Goal: Task Accomplishment & Management: Complete application form

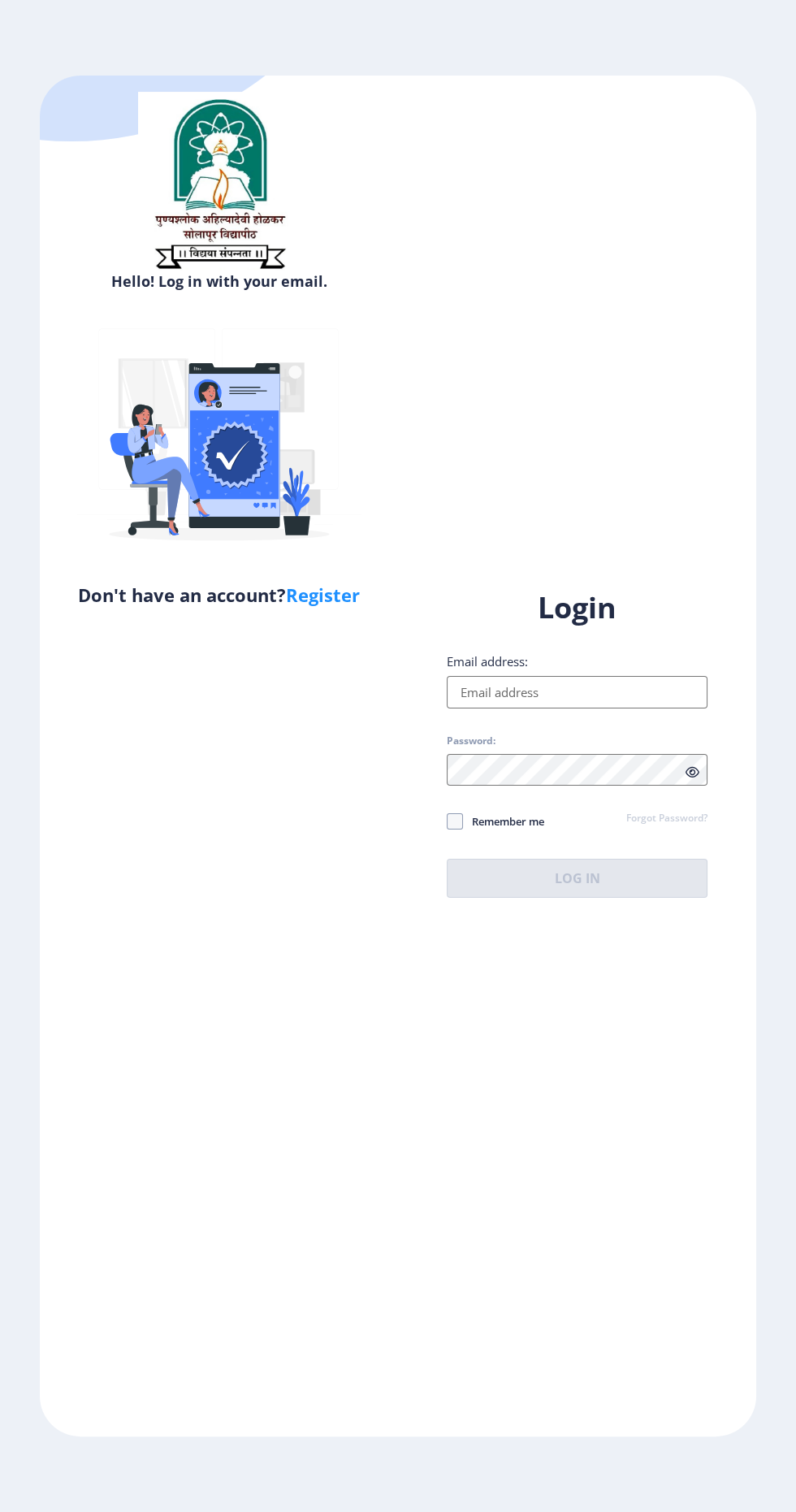
click at [588, 709] on input "Email address:" at bounding box center [577, 692] width 261 height 33
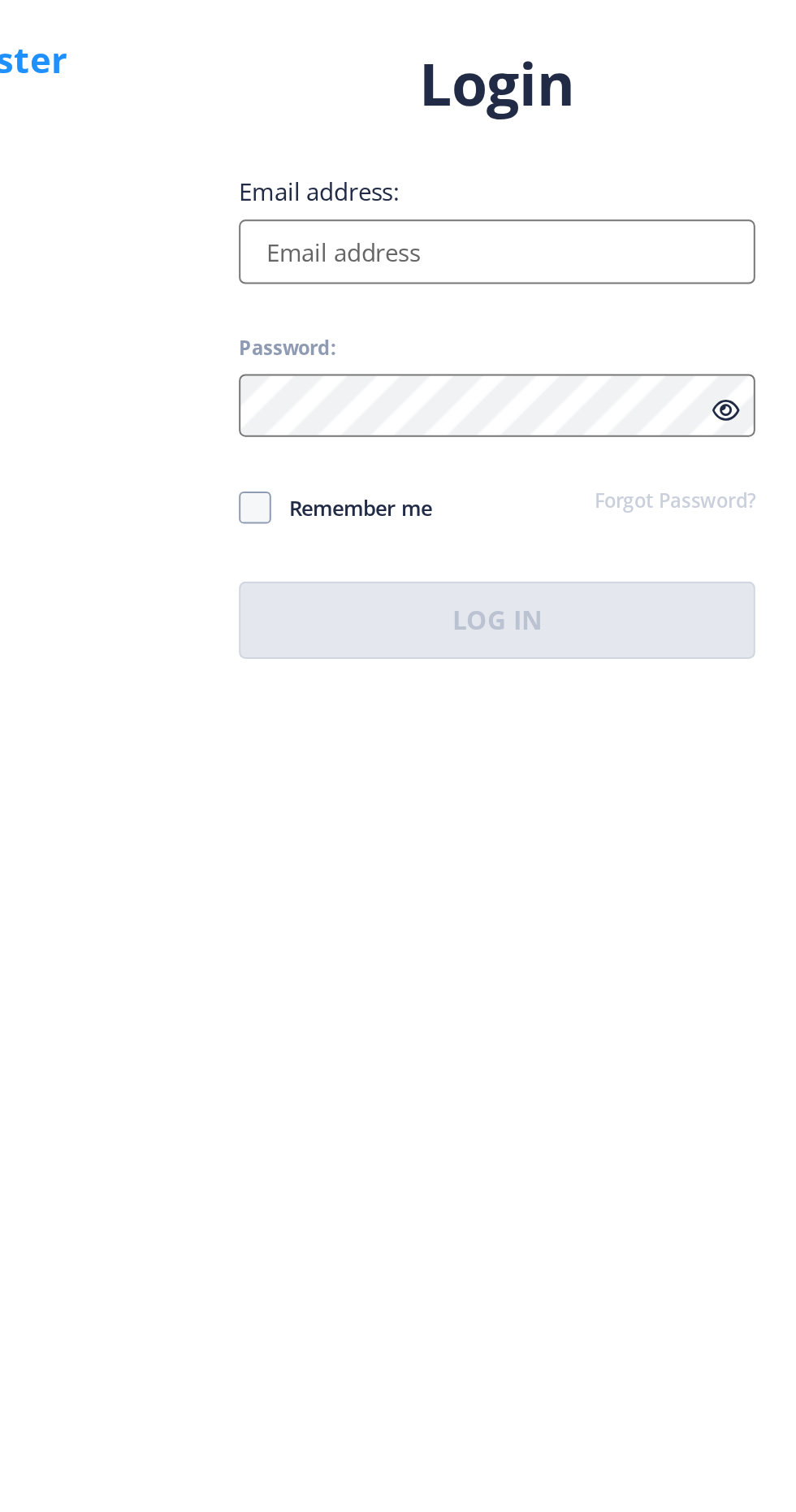
type input "[EMAIL_ADDRESS][DOMAIN_NAME]"
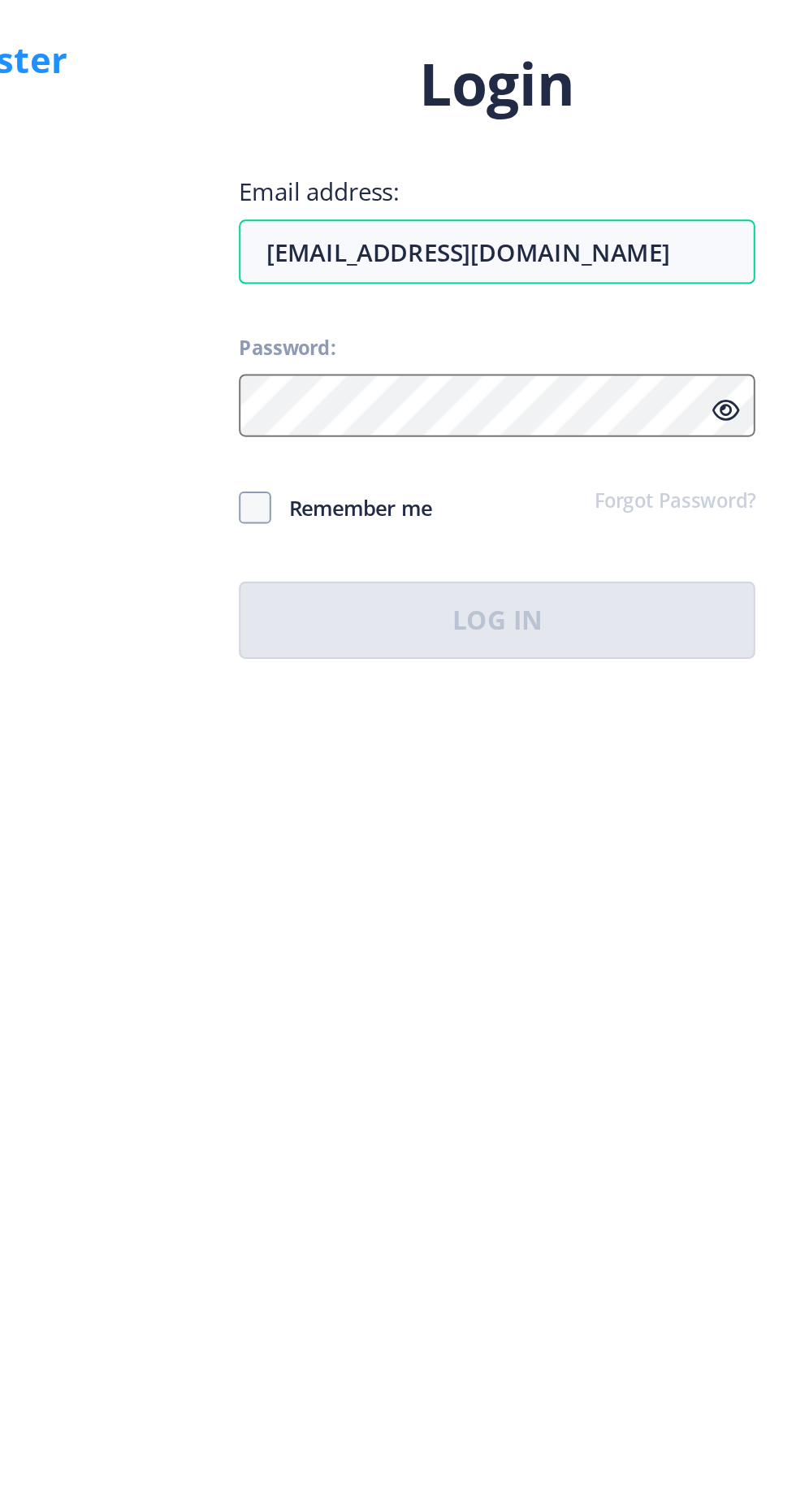
click at [477, 748] on label "Password:" at bounding box center [471, 740] width 49 height 13
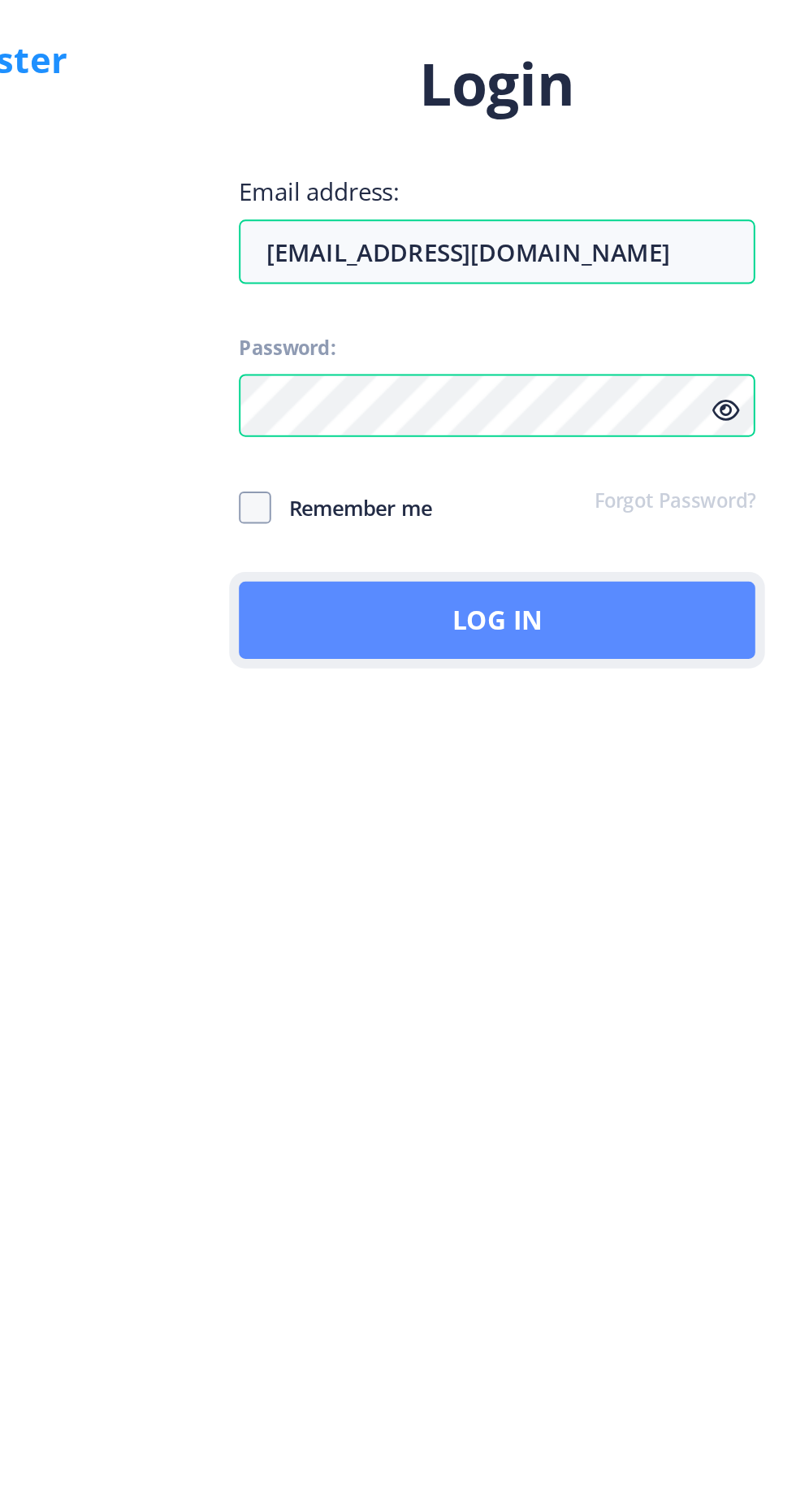
click at [636, 898] on button "Log In" at bounding box center [577, 879] width 261 height 39
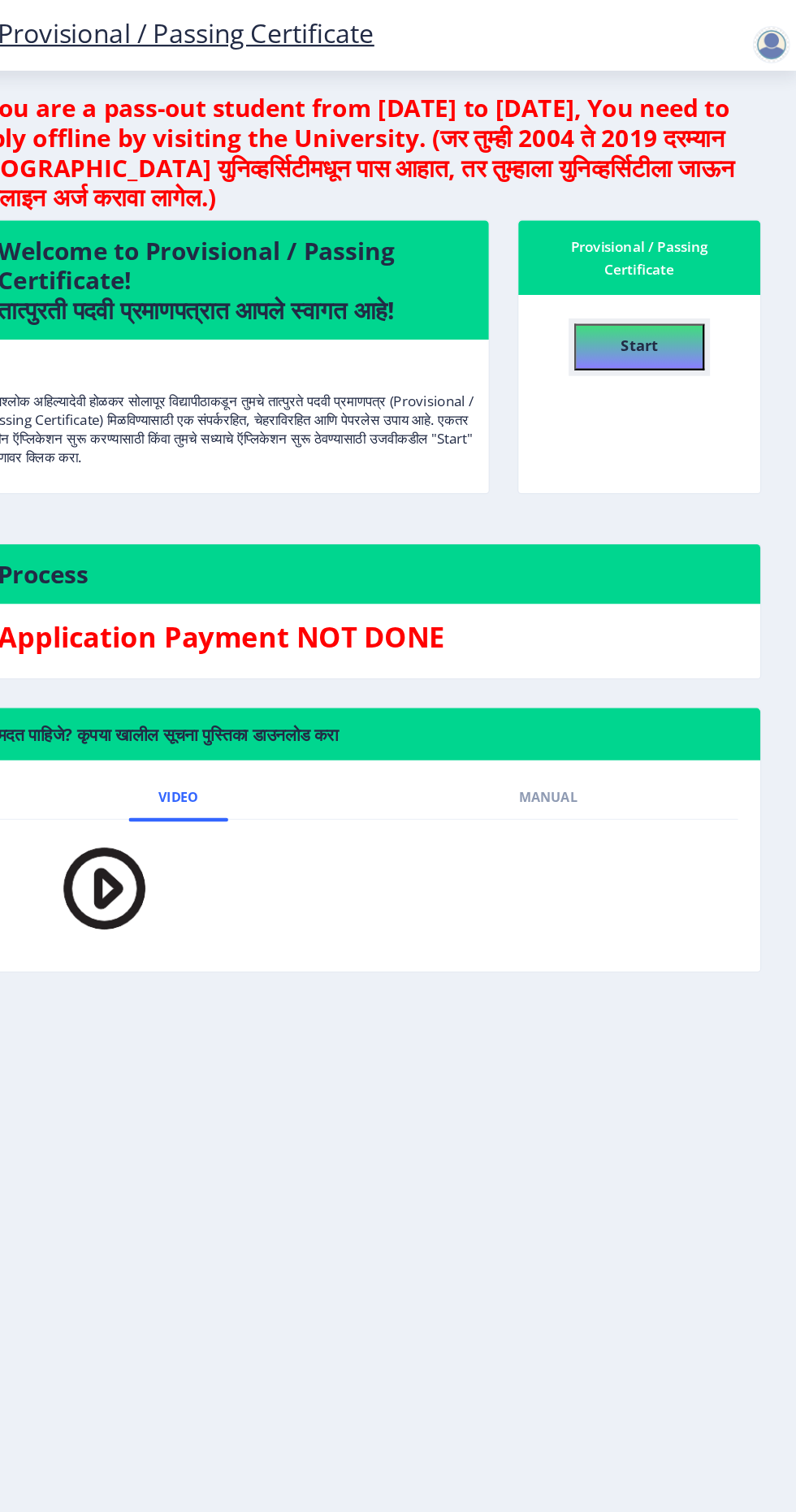
click at [687, 307] on button "Start" at bounding box center [658, 303] width 113 height 41
select select
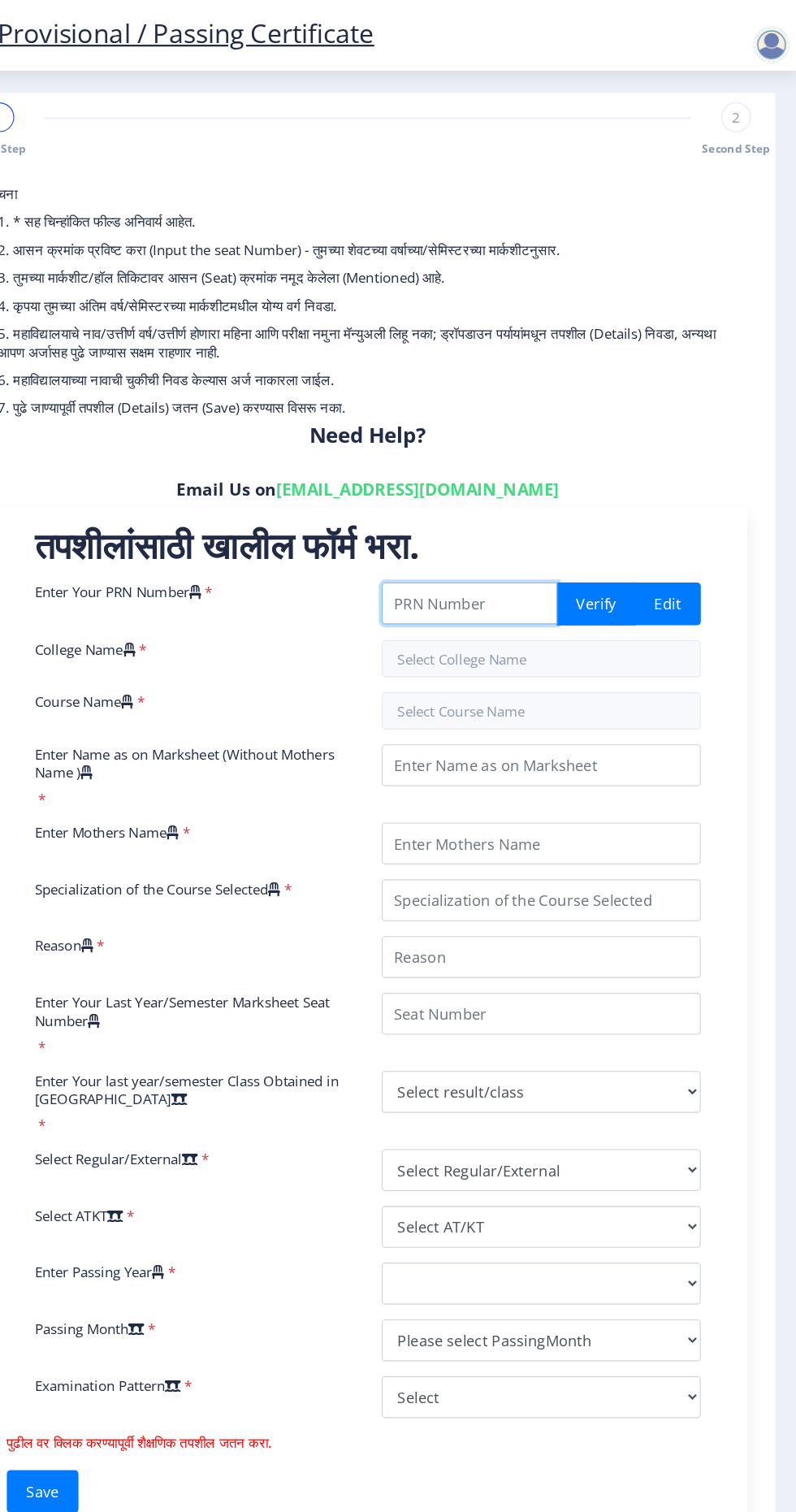
click at [495, 526] on input "Enter Your PRN Number" at bounding box center [509, 527] width 153 height 36
click at [553, 525] on input "20120325" at bounding box center [509, 527] width 153 height 36
type input "2012032510002998"
click at [613, 535] on button "Verify" at bounding box center [620, 528] width 69 height 37
click at [635, 537] on button "Verify" at bounding box center [620, 528] width 69 height 37
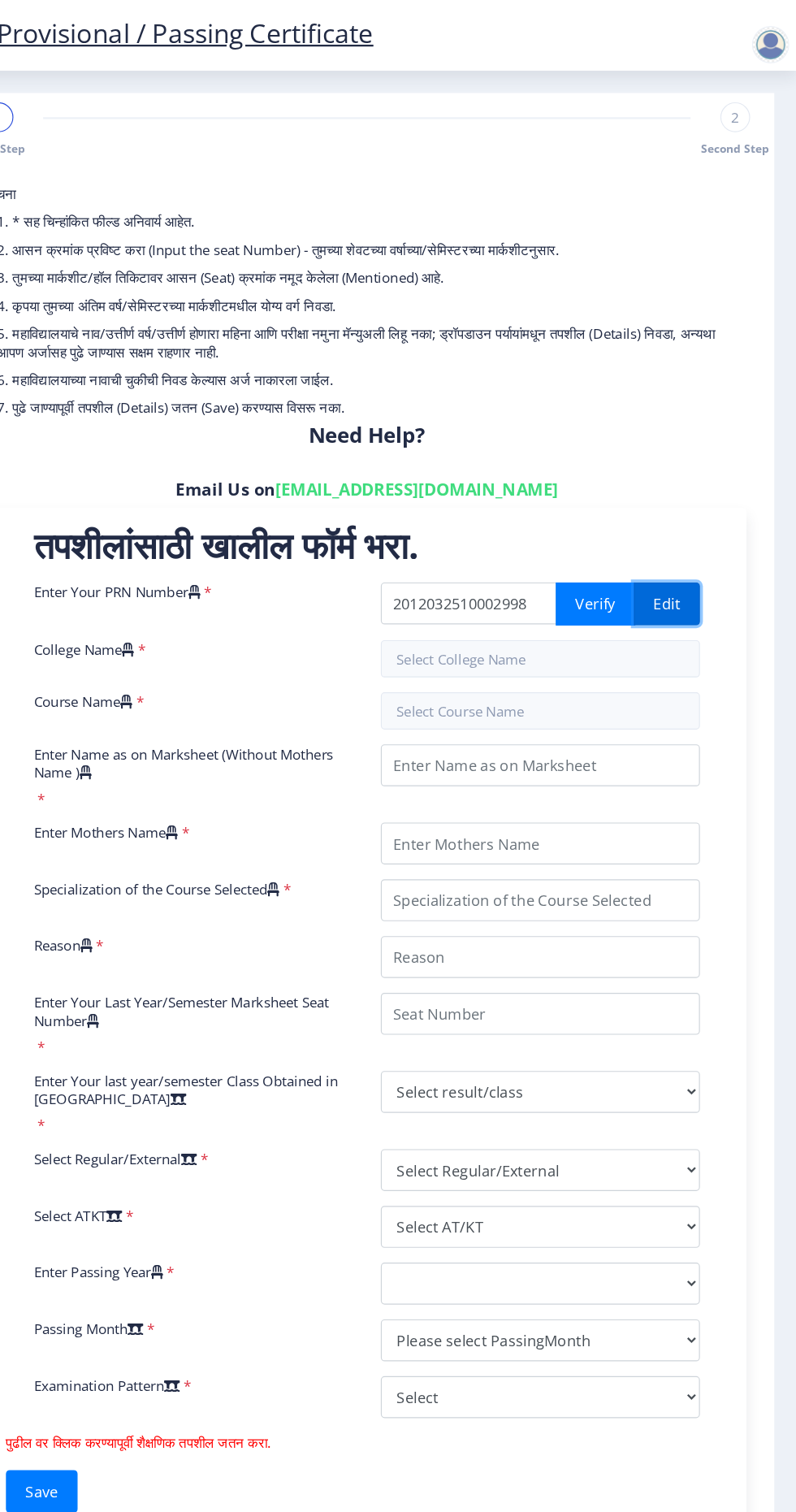
click at [701, 544] on button "Edit" at bounding box center [683, 528] width 58 height 37
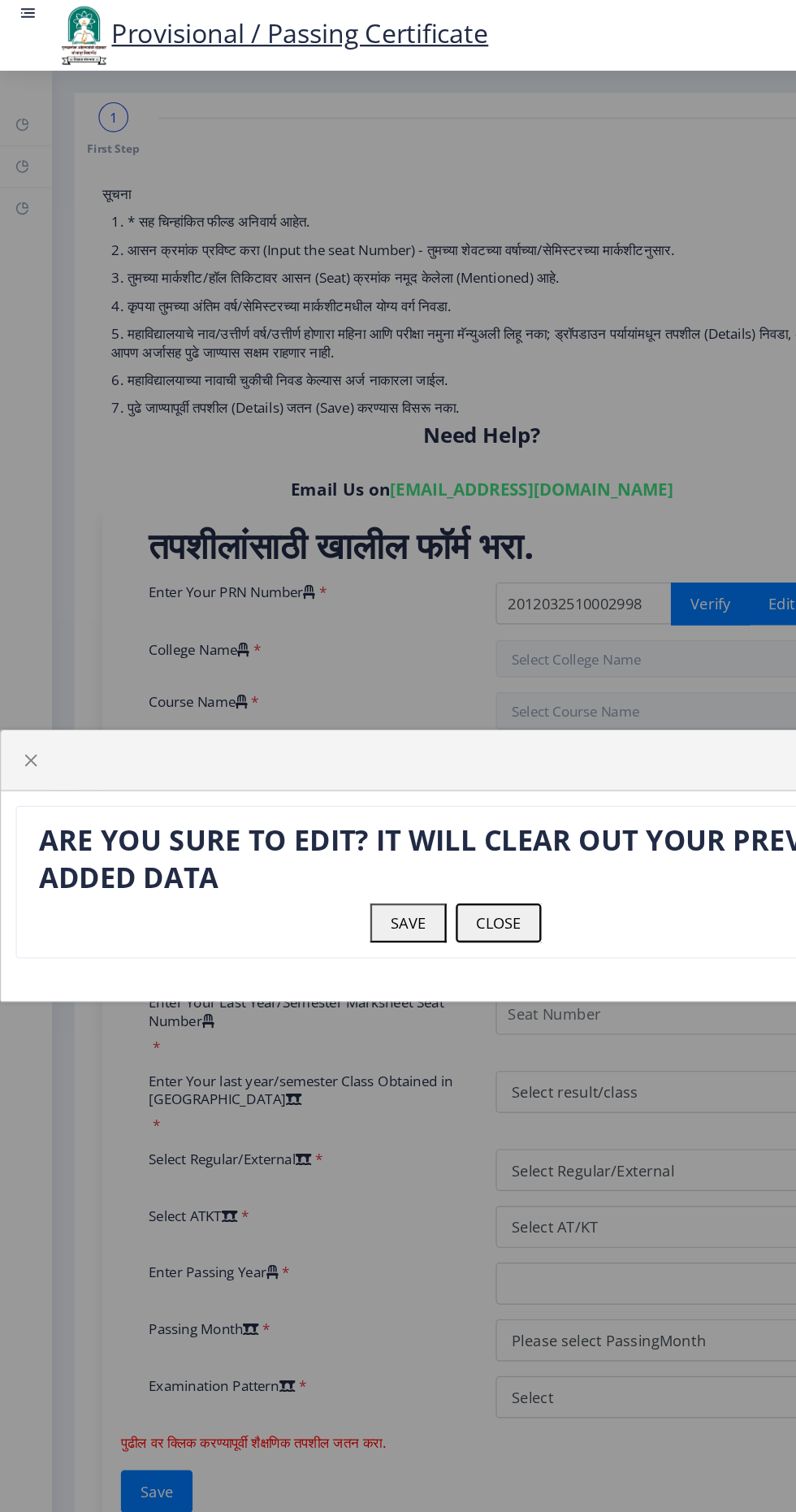
click at [452, 815] on button "CLOSE" at bounding box center [435, 806] width 74 height 34
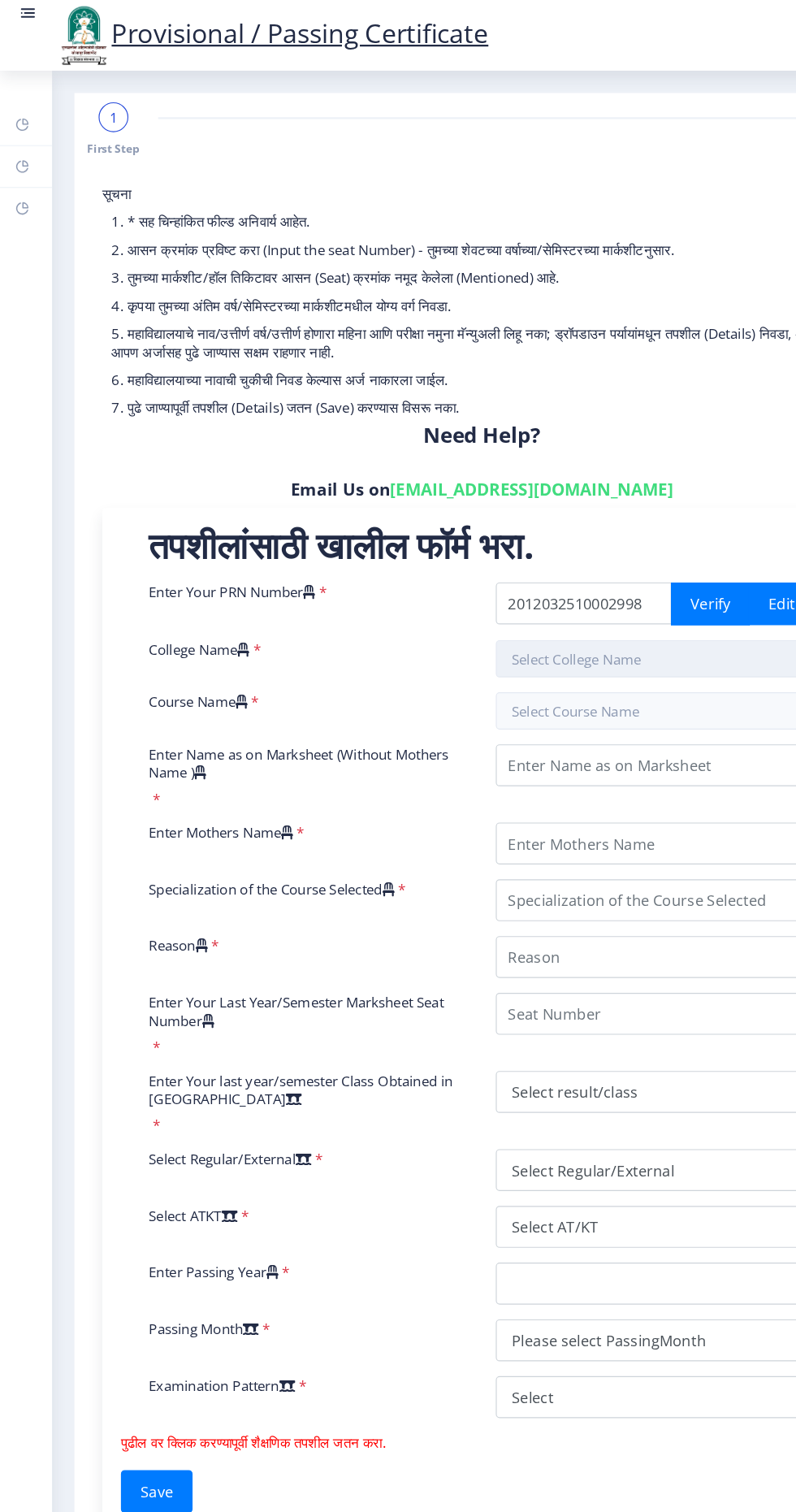
click at [551, 576] on input "text" at bounding box center [572, 575] width 278 height 33
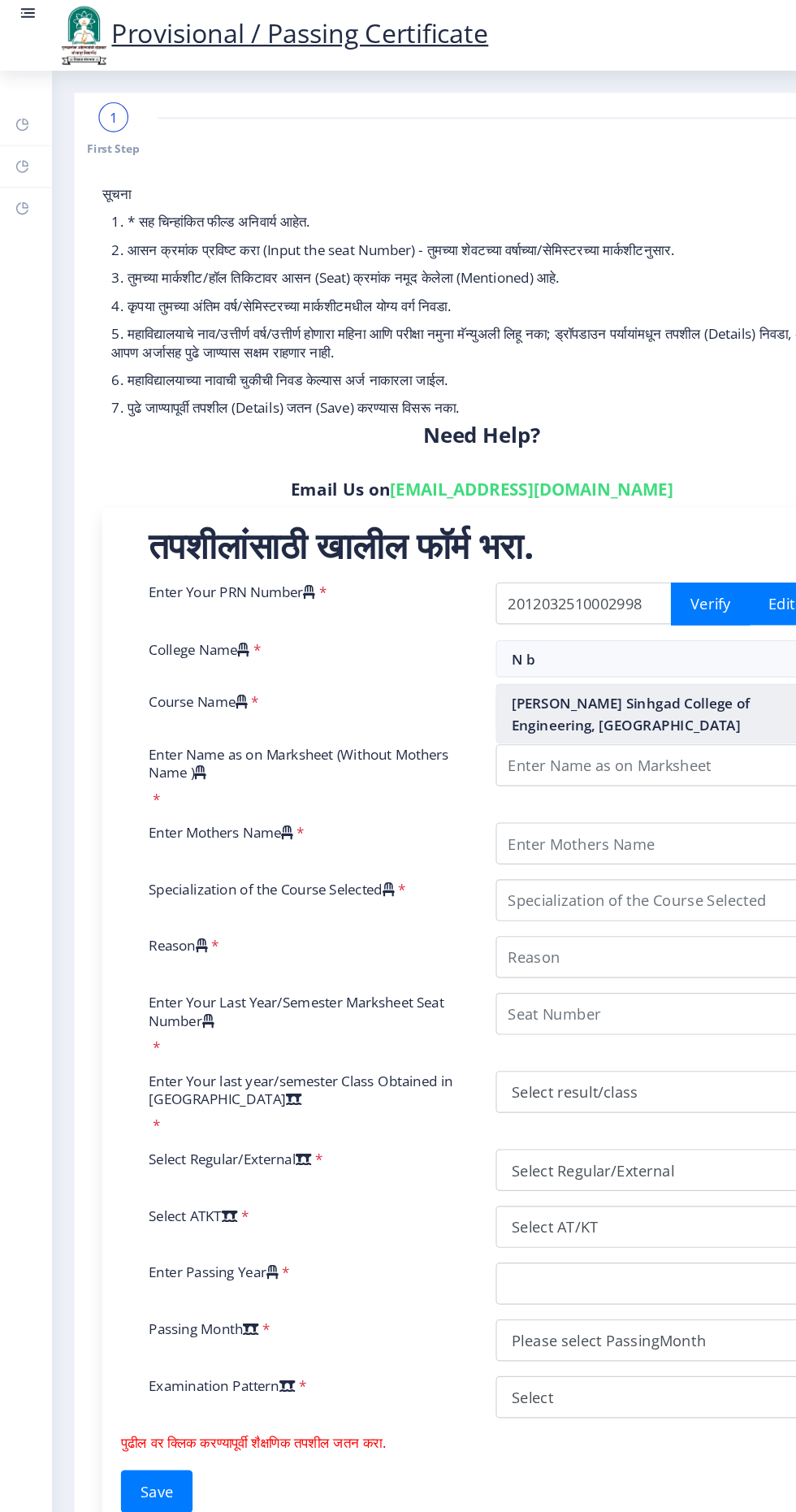
click at [561, 623] on nb-option "[PERSON_NAME] Sinhgad College of Engineering, [GEOGRAPHIC_DATA]" at bounding box center [572, 623] width 277 height 51
type input "[PERSON_NAME] Sinhgad College of Engineering, [GEOGRAPHIC_DATA]"
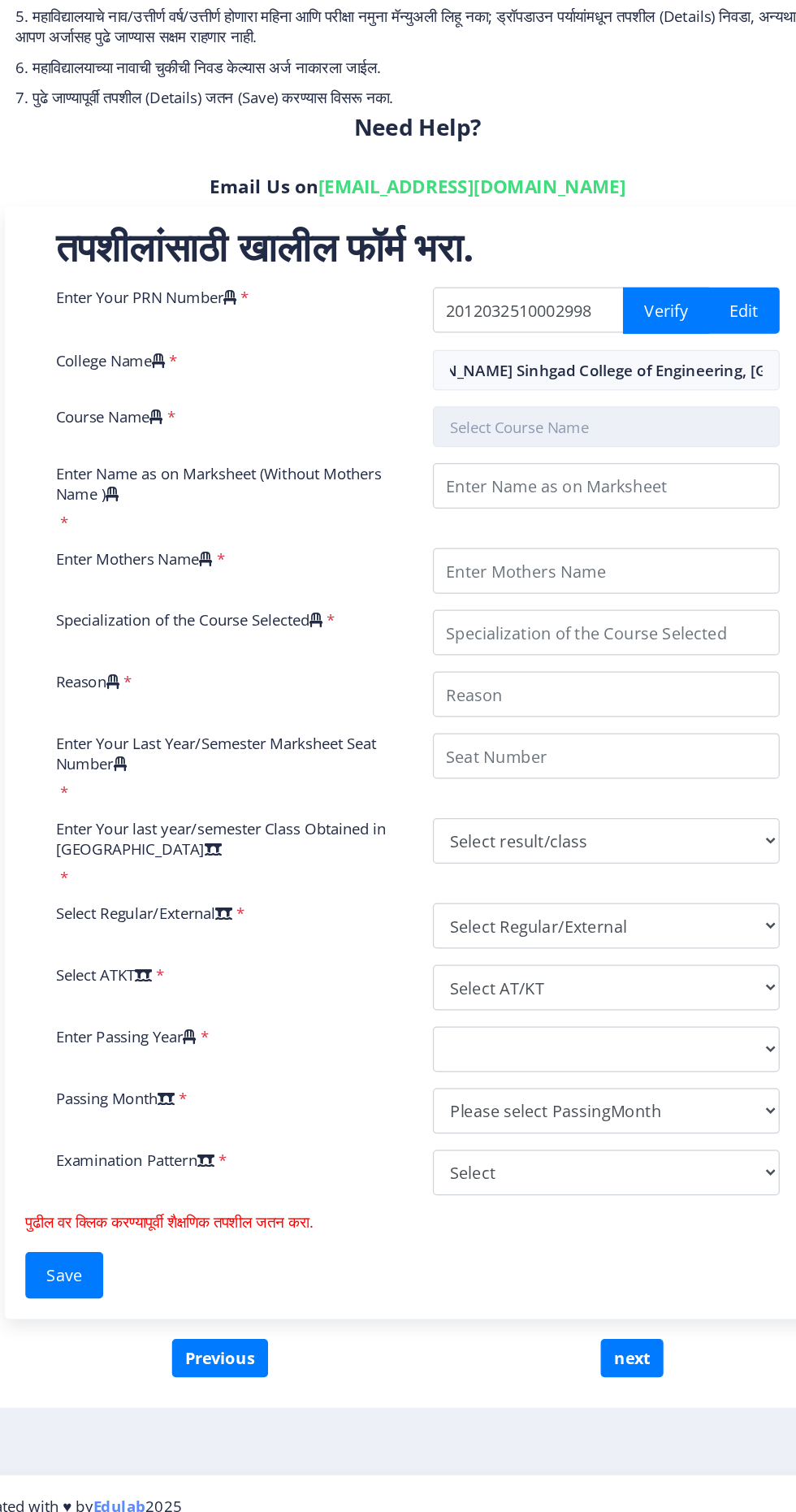
click at [498, 624] on input "text" at bounding box center [572, 621] width 278 height 33
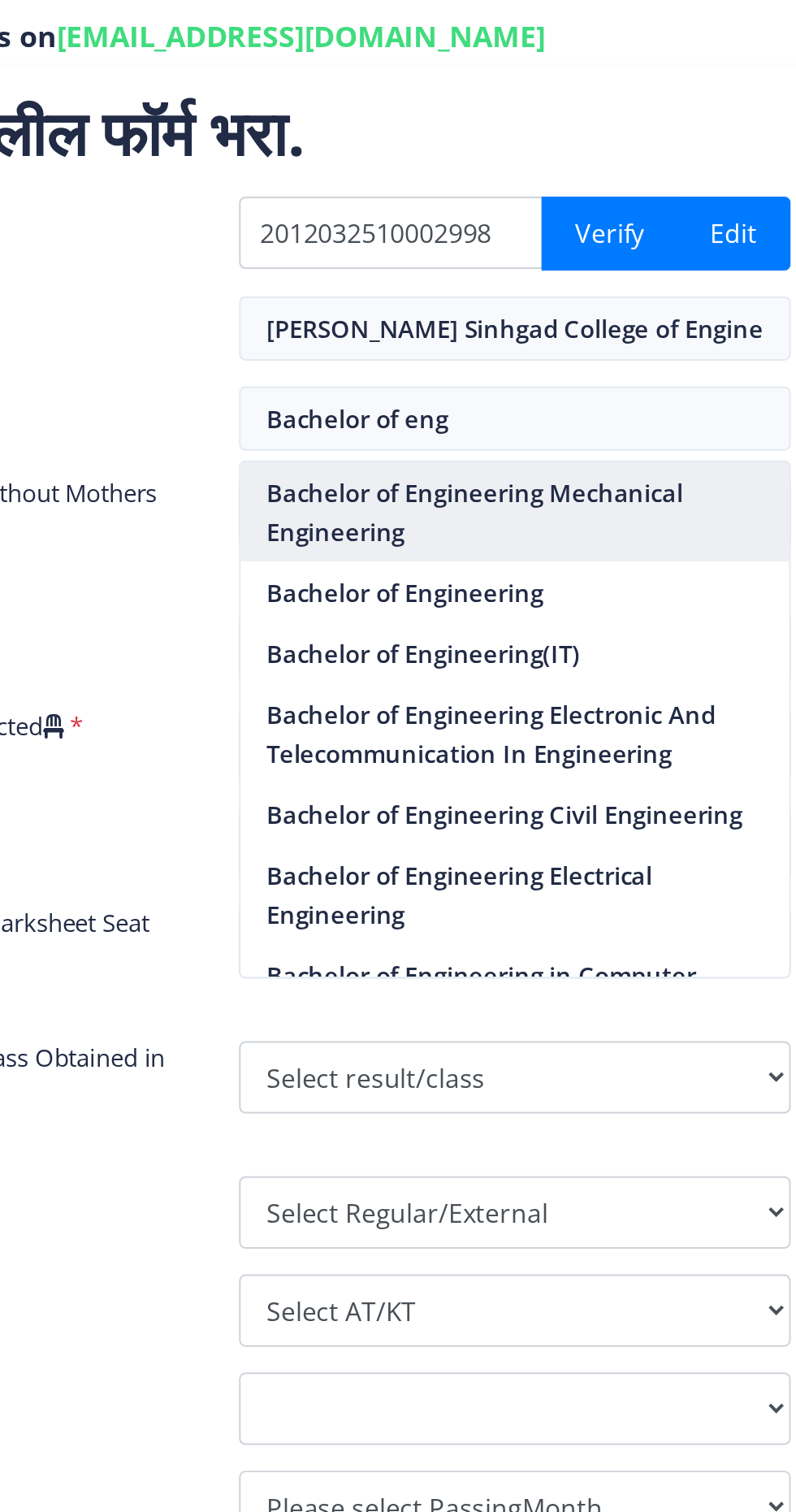
click at [612, 670] on nb-option "Bachelor of Engineering Mechanical Engineering" at bounding box center [572, 668] width 277 height 51
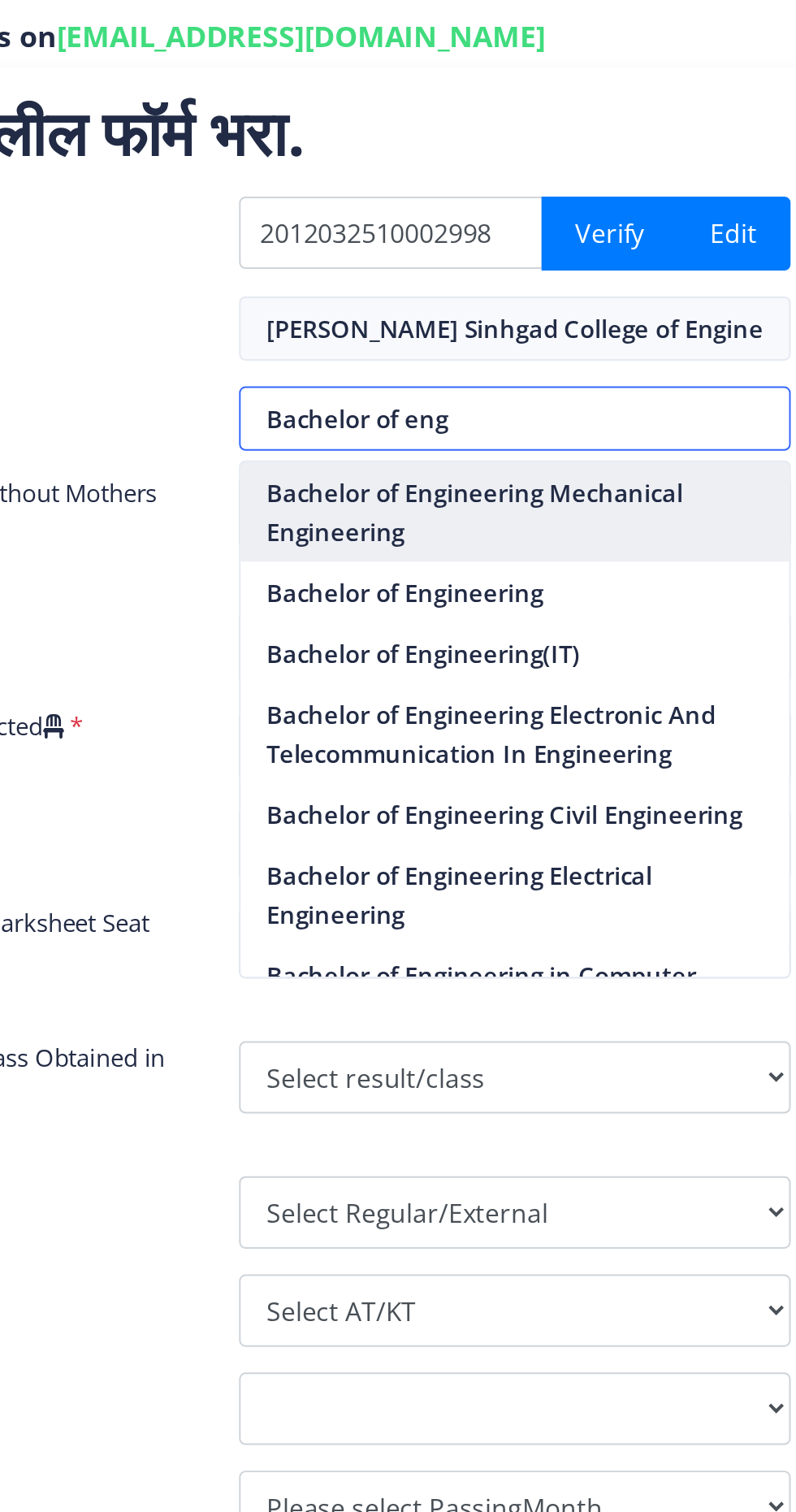
type input "Bachelor of Engineering Mechanical Engineering"
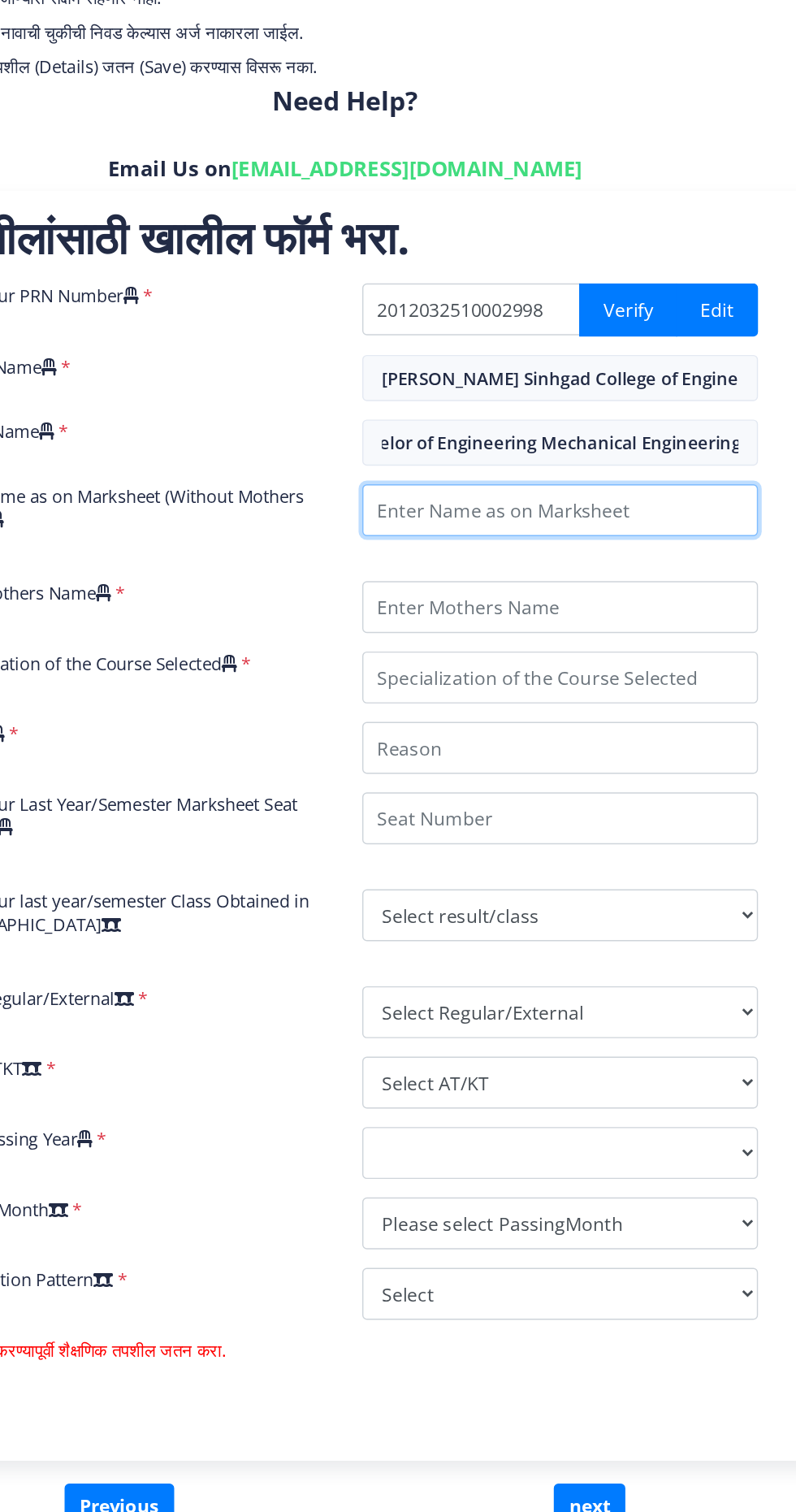
click at [464, 669] on input "Enter Name as on Marksheet (Without Mothers Name )" at bounding box center [572, 668] width 278 height 36
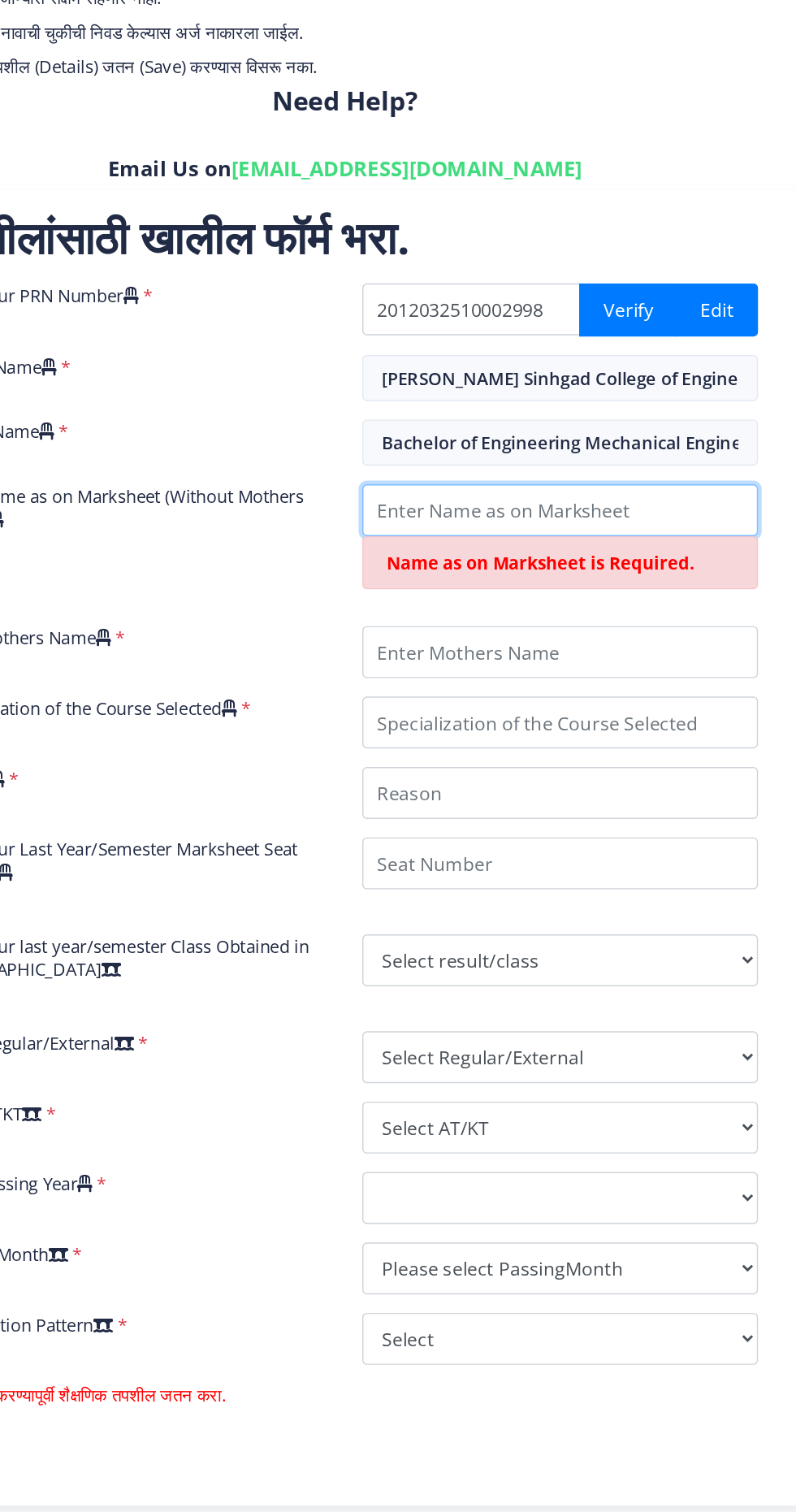
click at [510, 666] on input "Enter Name as on Marksheet (Without Mothers Name )" at bounding box center [572, 668] width 278 height 36
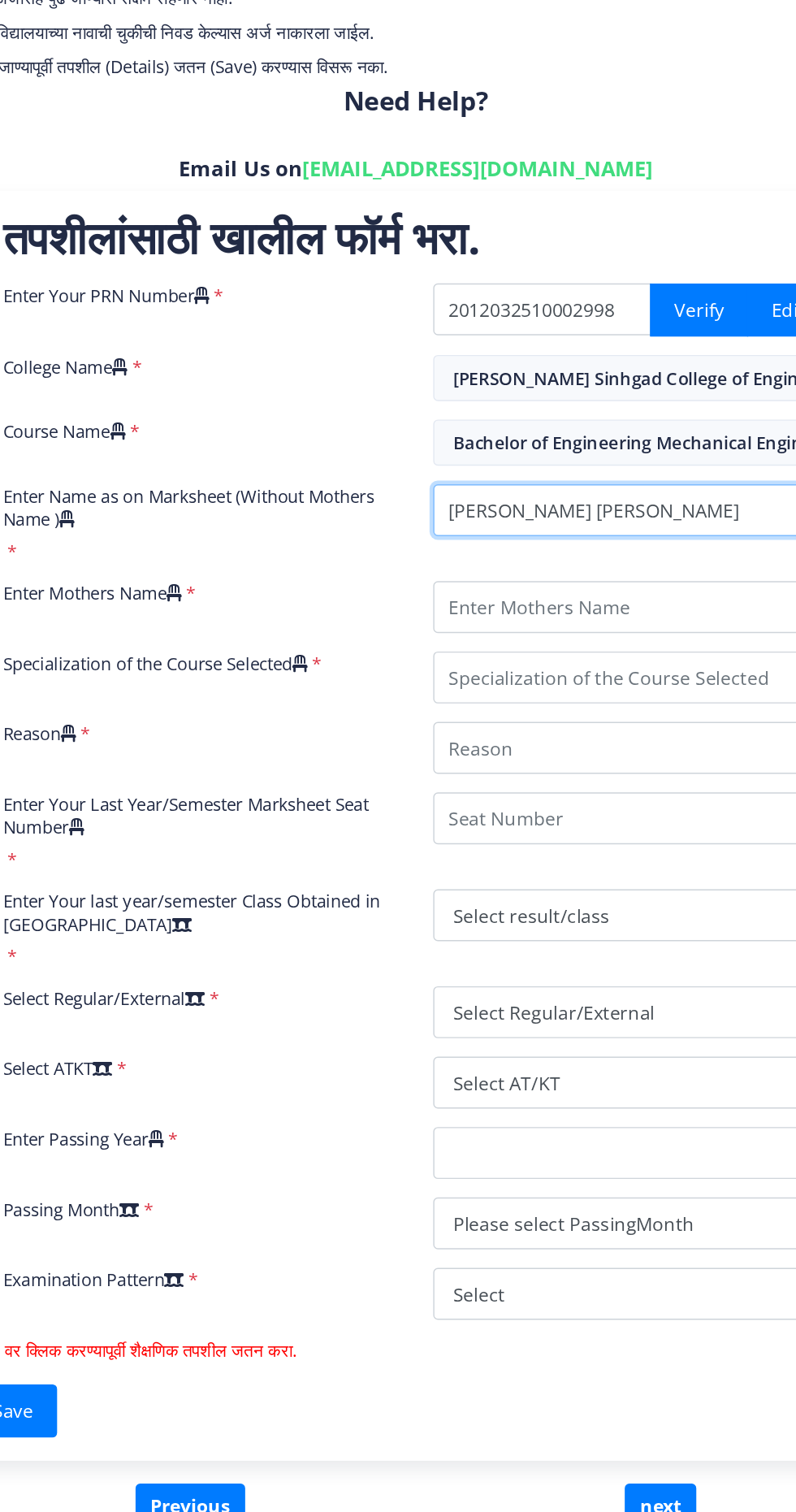
type input "[PERSON_NAME] [PERSON_NAME]"
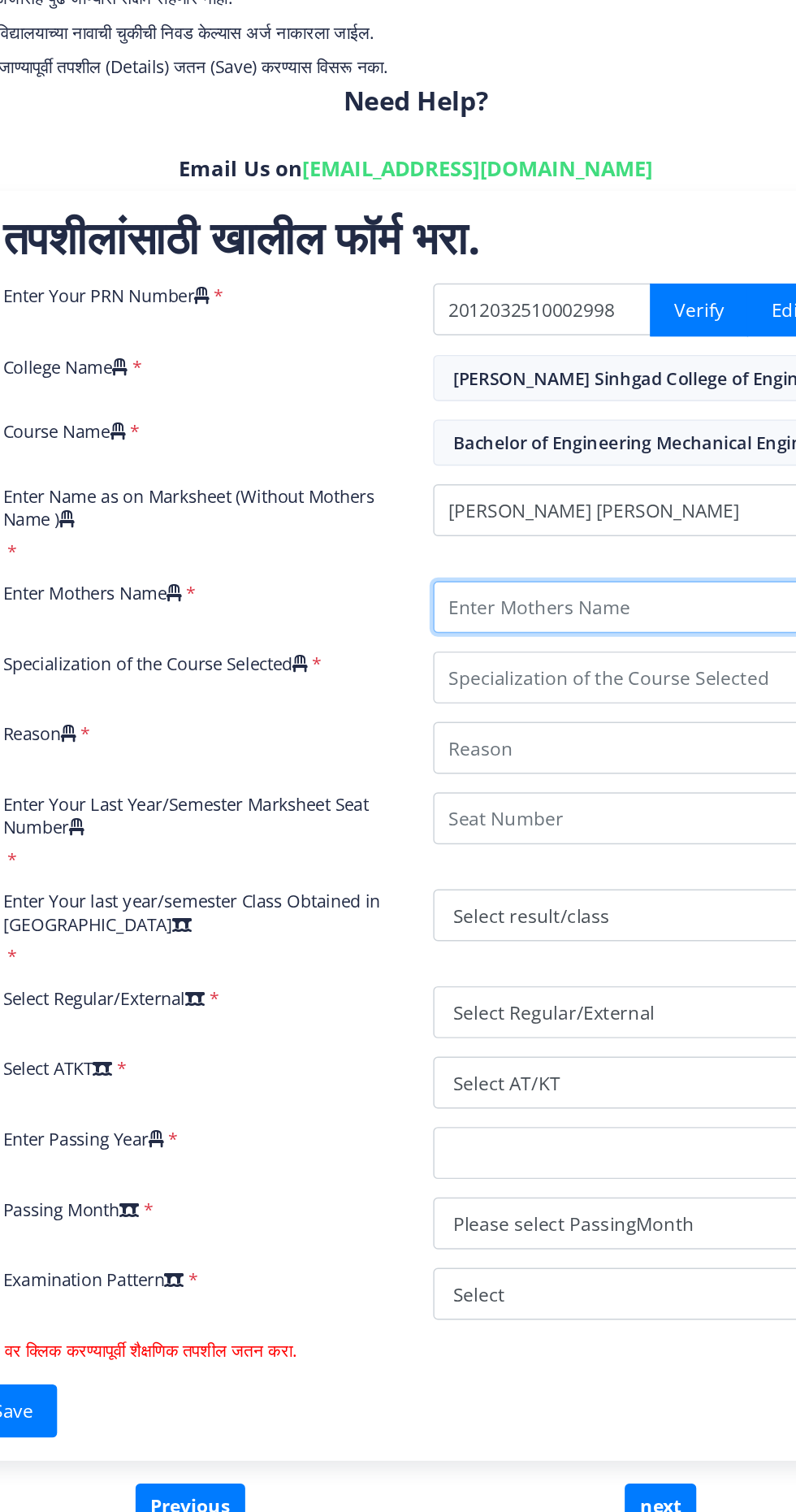
click at [461, 740] on input "Enter Mothers Name" at bounding box center [572, 736] width 278 height 36
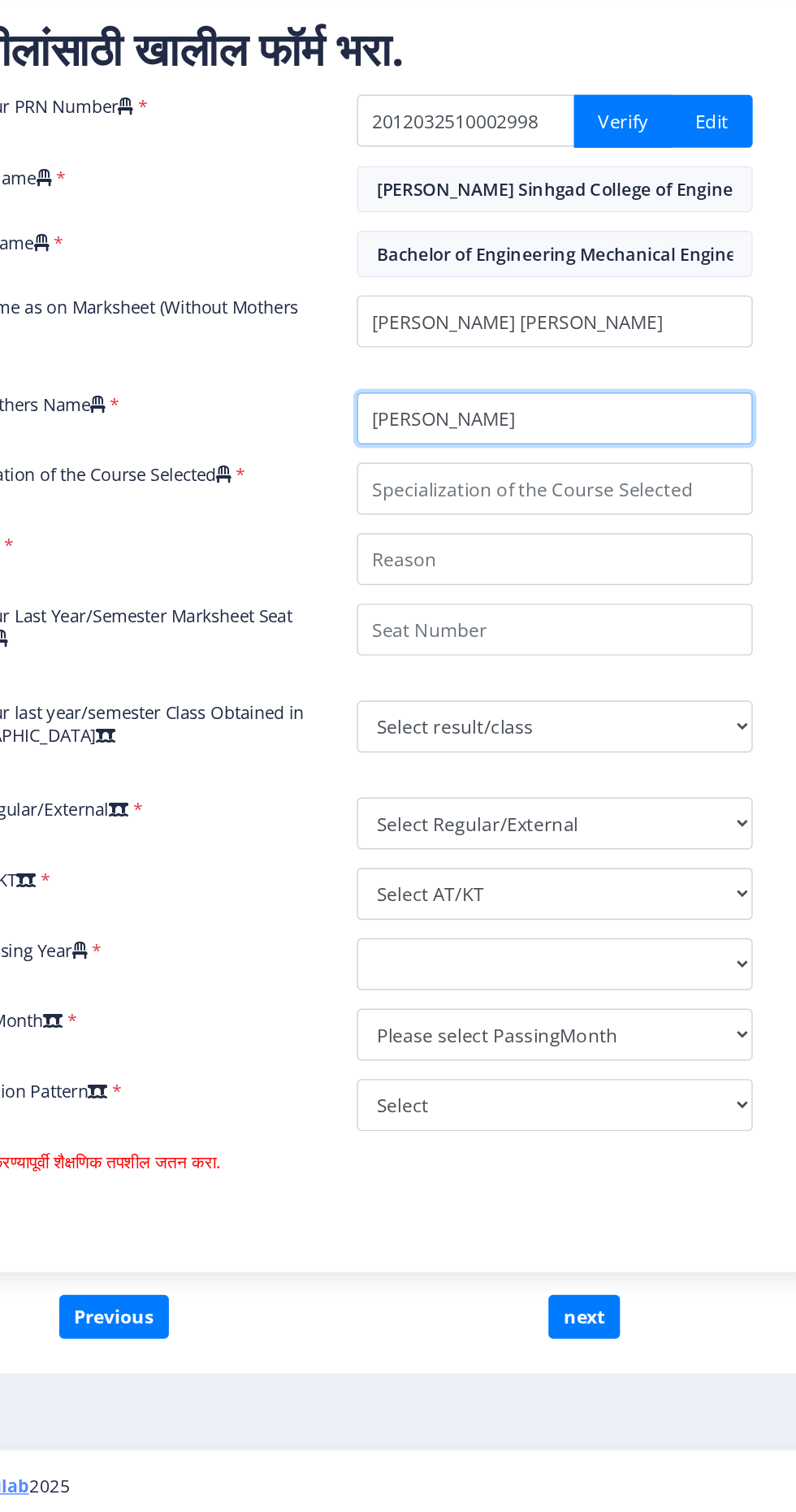
type input "[PERSON_NAME]"
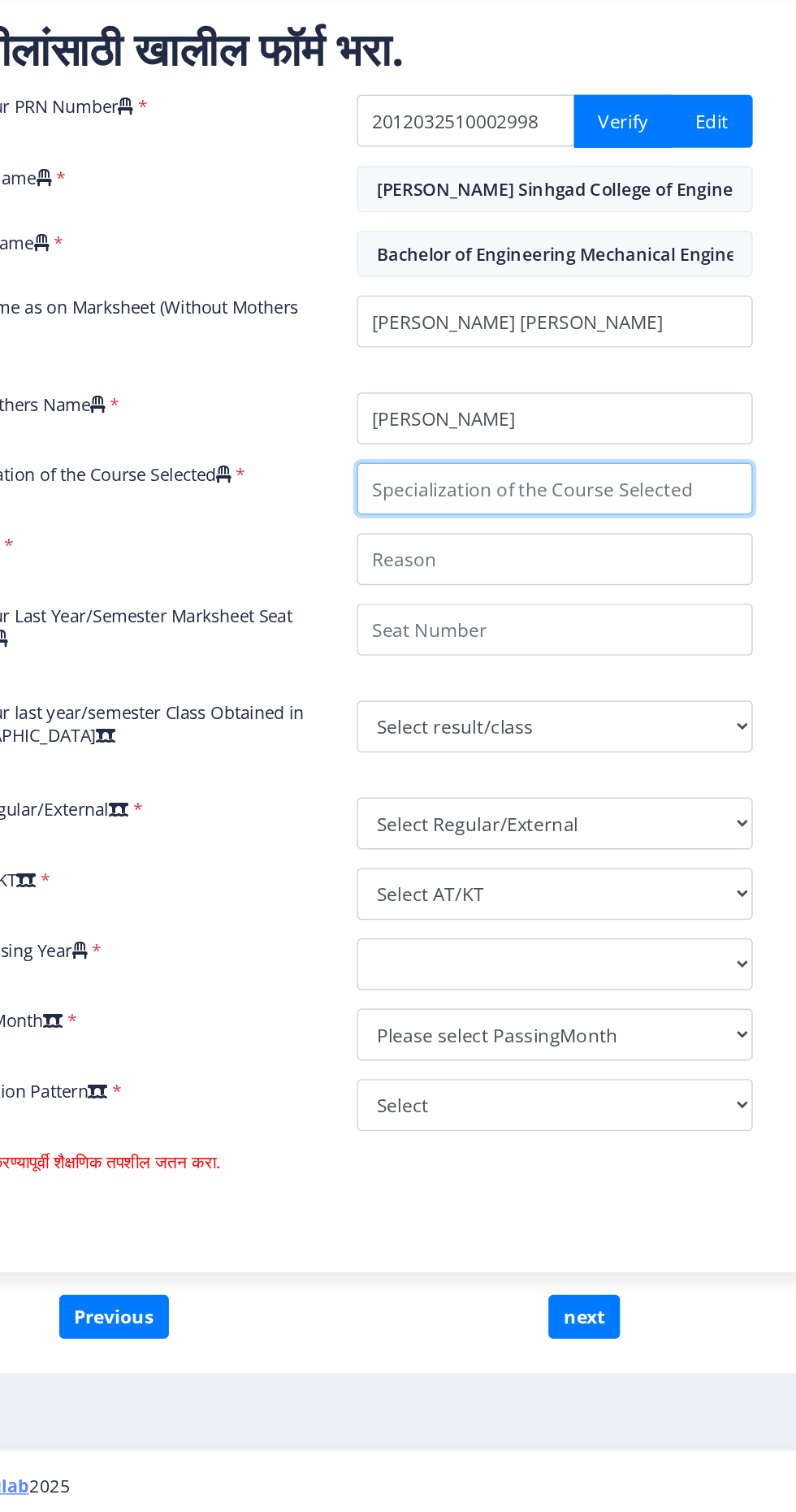
click at [617, 787] on input "Specialization of the Course Selected" at bounding box center [572, 786] width 278 height 36
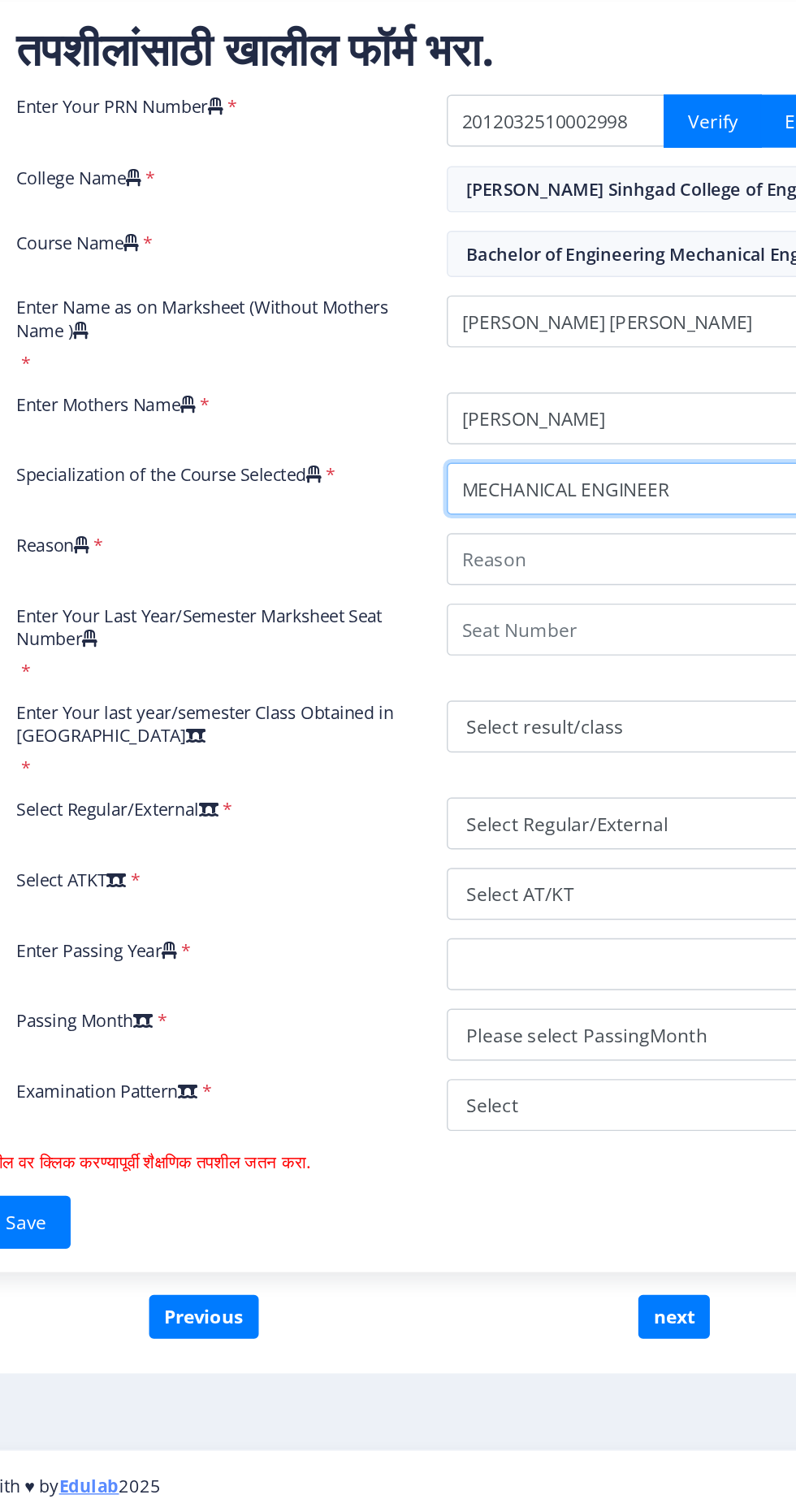
type input "MECHANICAL ENGINEER"
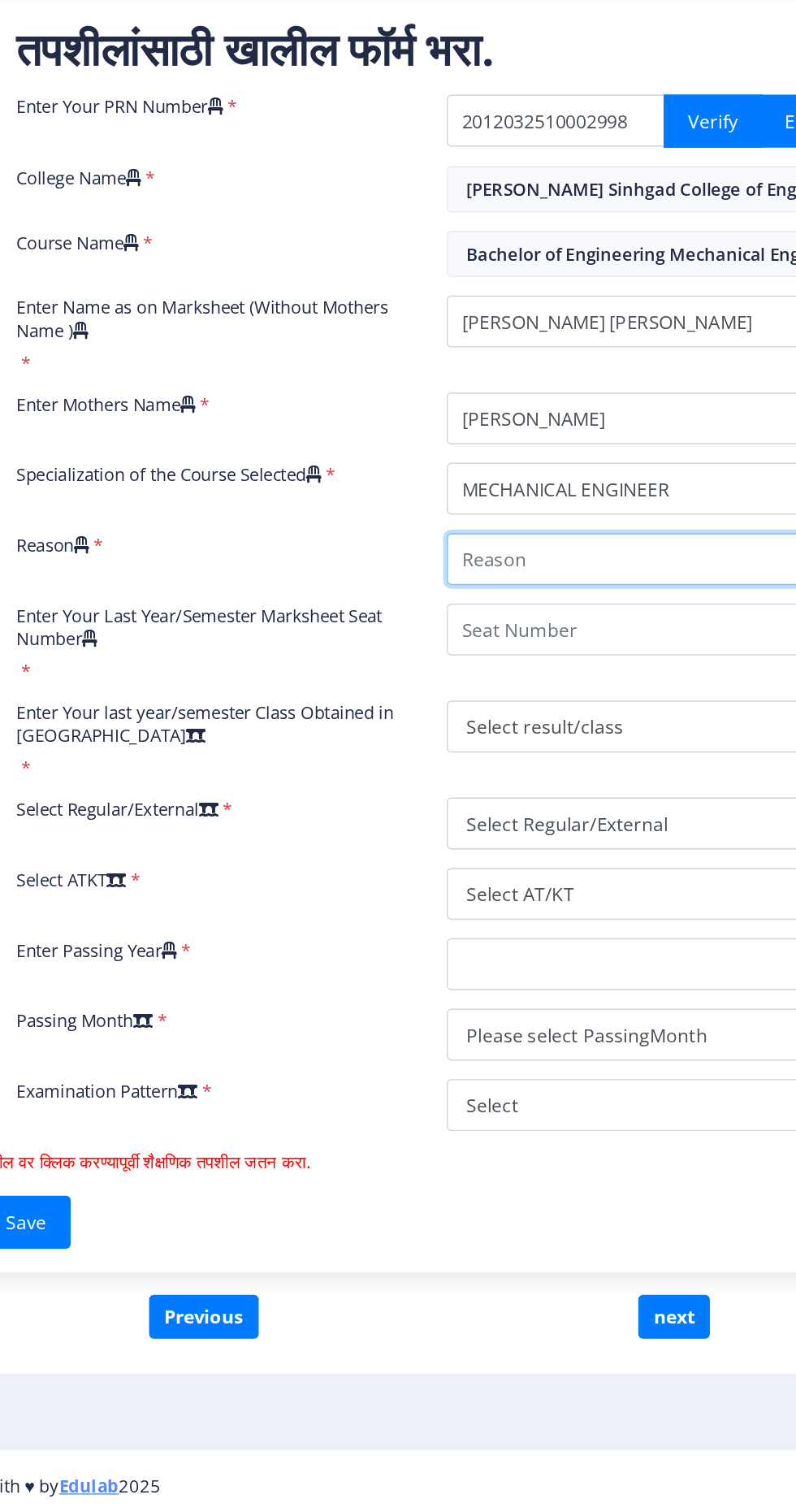
click at [498, 837] on input "Reason" at bounding box center [572, 835] width 278 height 36
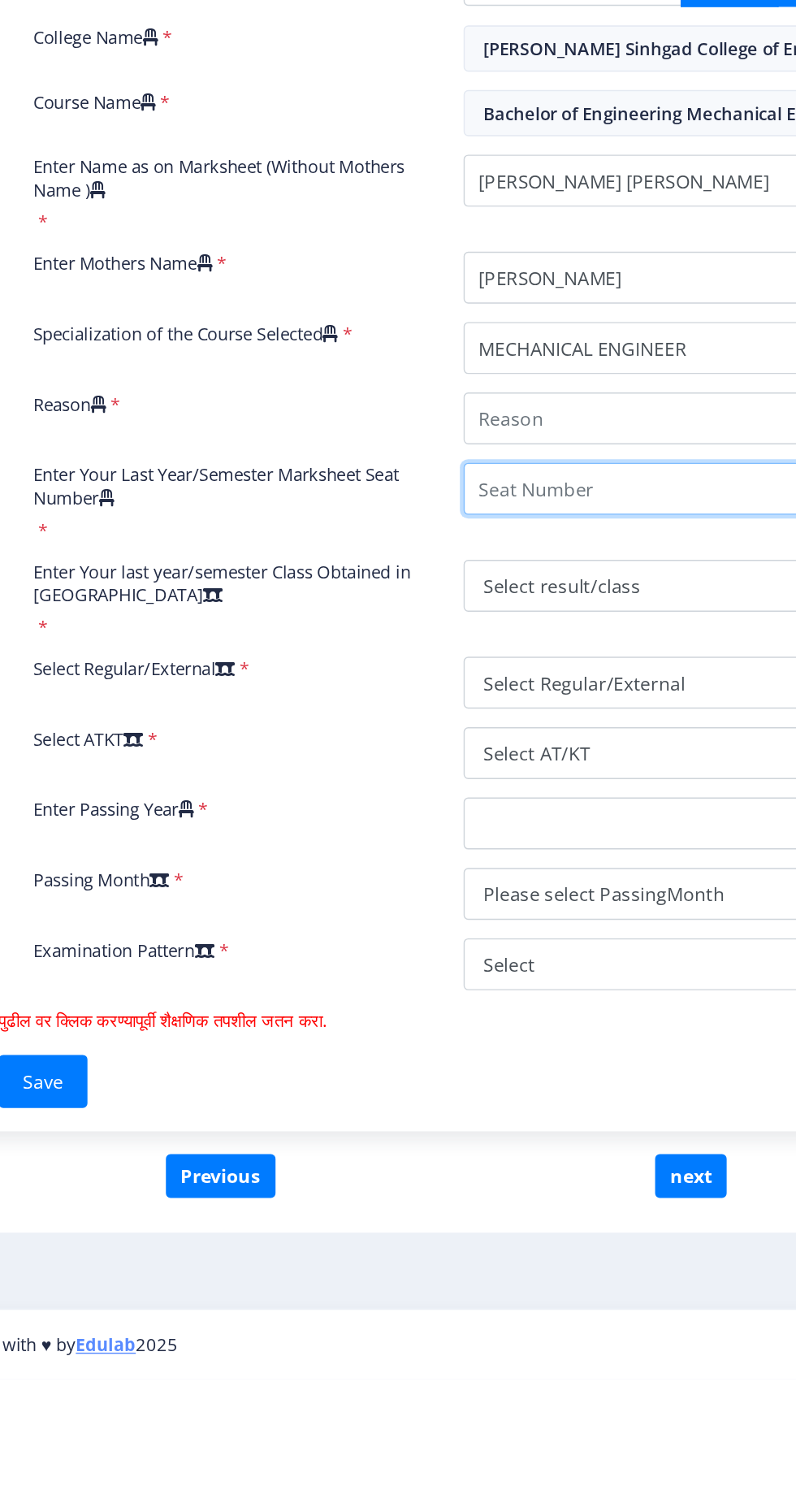
click at [493, 890] on div "Enter Your PRN Number * 2012032510002998 Verify Edit College Name * [PERSON_NAM…" at bounding box center [421, 880] width 606 height 742
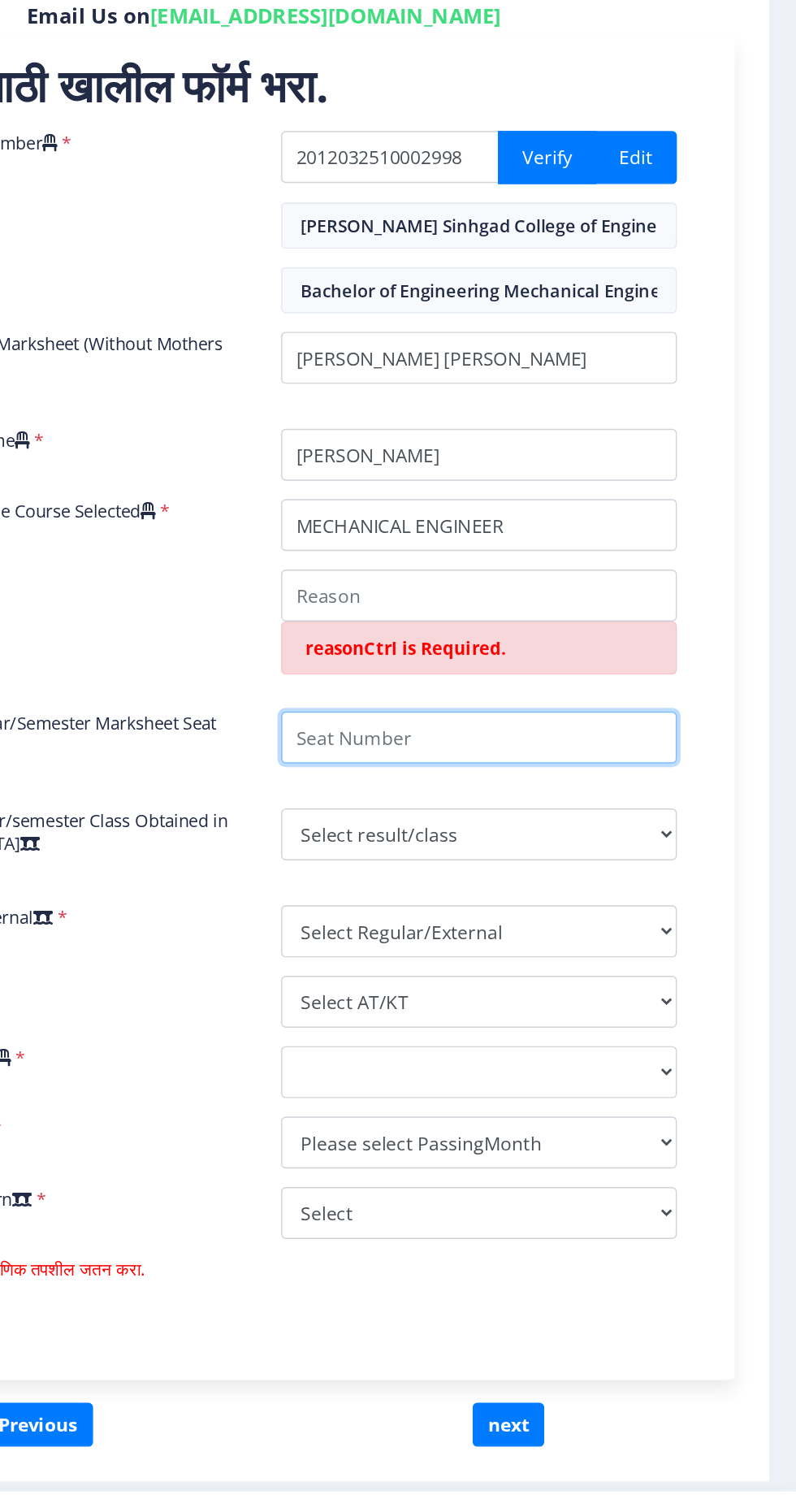
click at [479, 936] on input "Enter Your Last Year/Semester Marksheet Seat Number" at bounding box center [572, 936] width 278 height 36
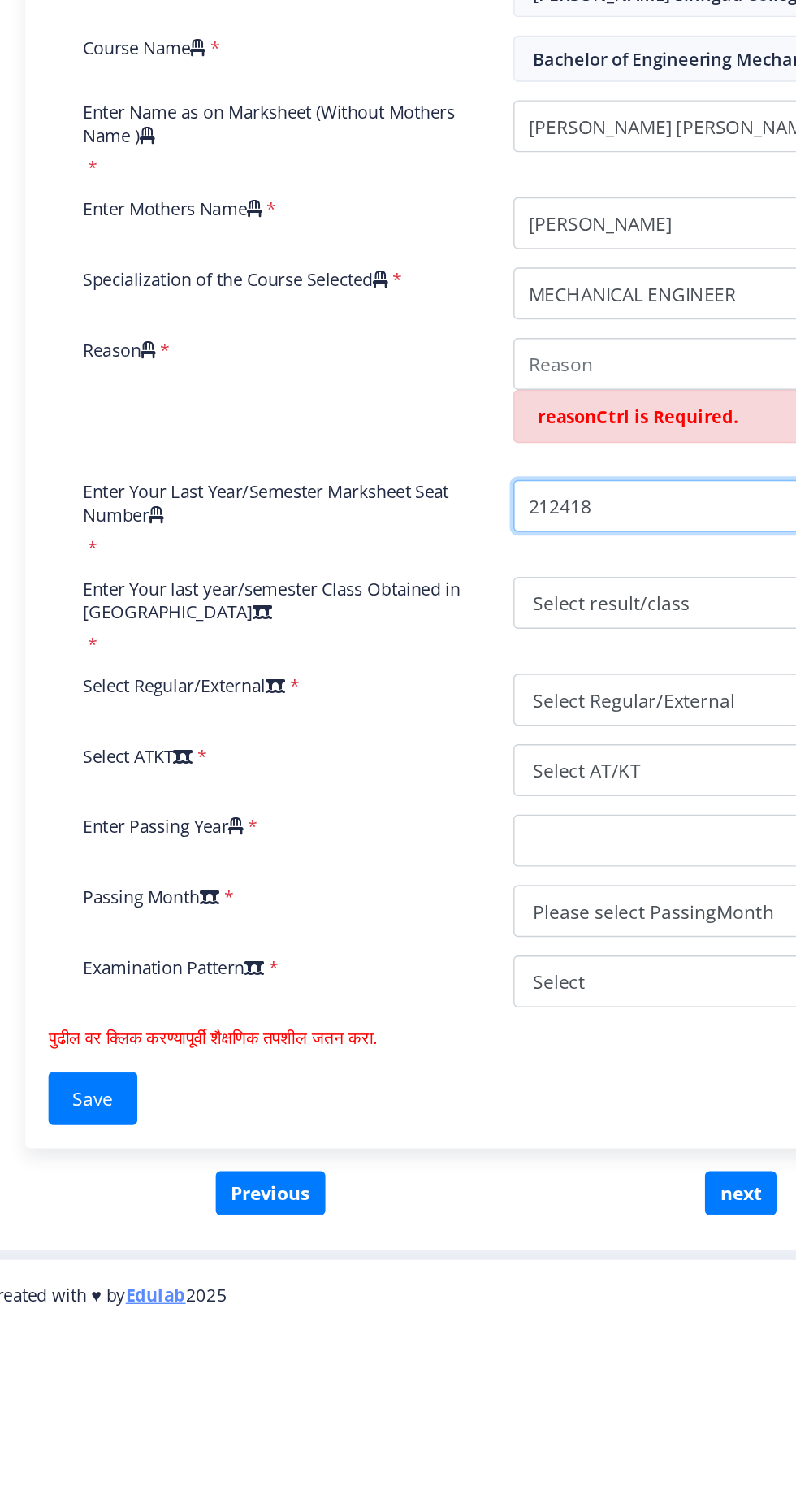
type input "212418"
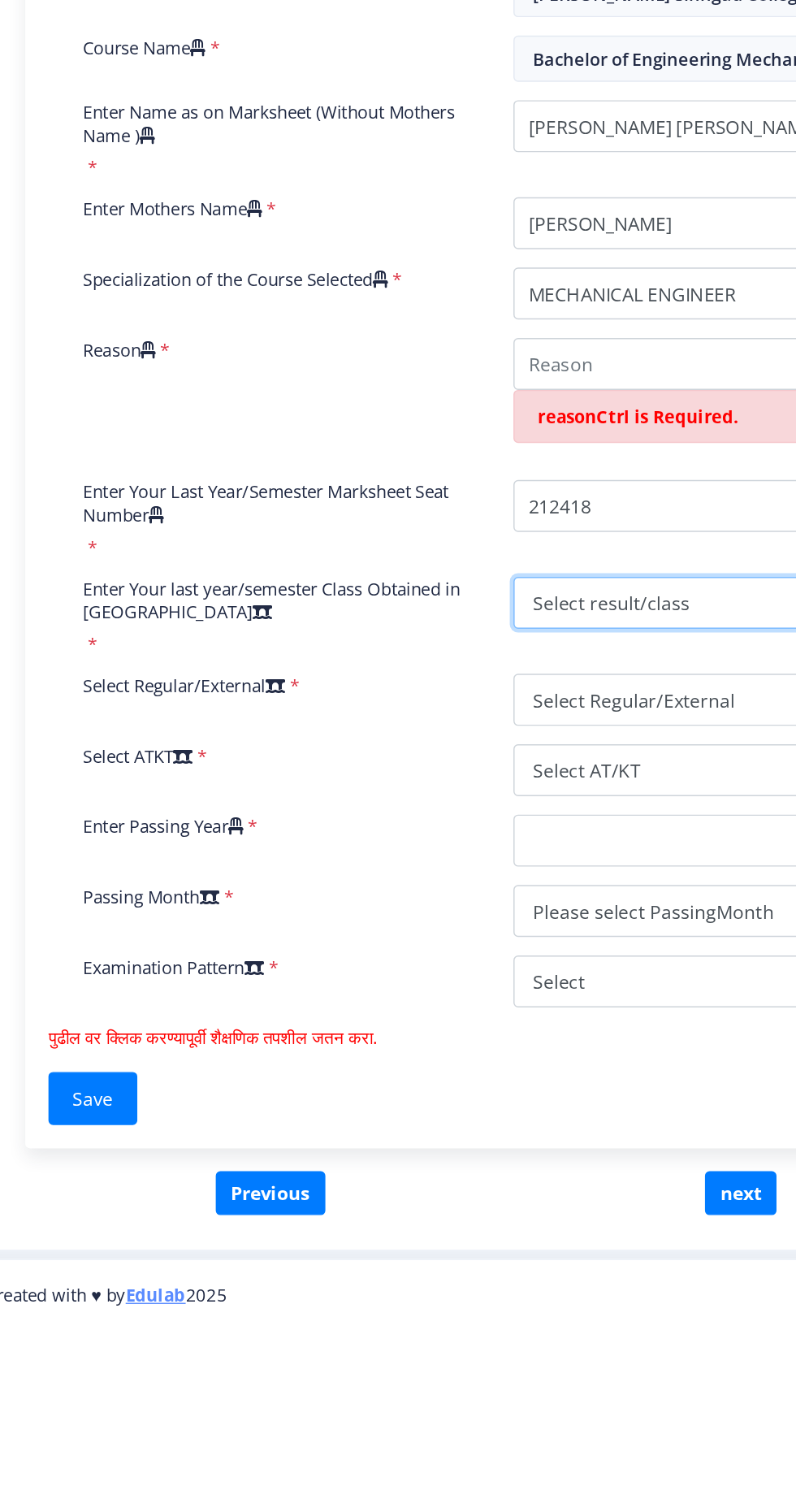
click at [490, 1014] on select "Select result/class DISTINCTION FIRST CLASS HIGHER SECOND CLASS SECOND CLASS PA…" at bounding box center [572, 1003] width 278 height 36
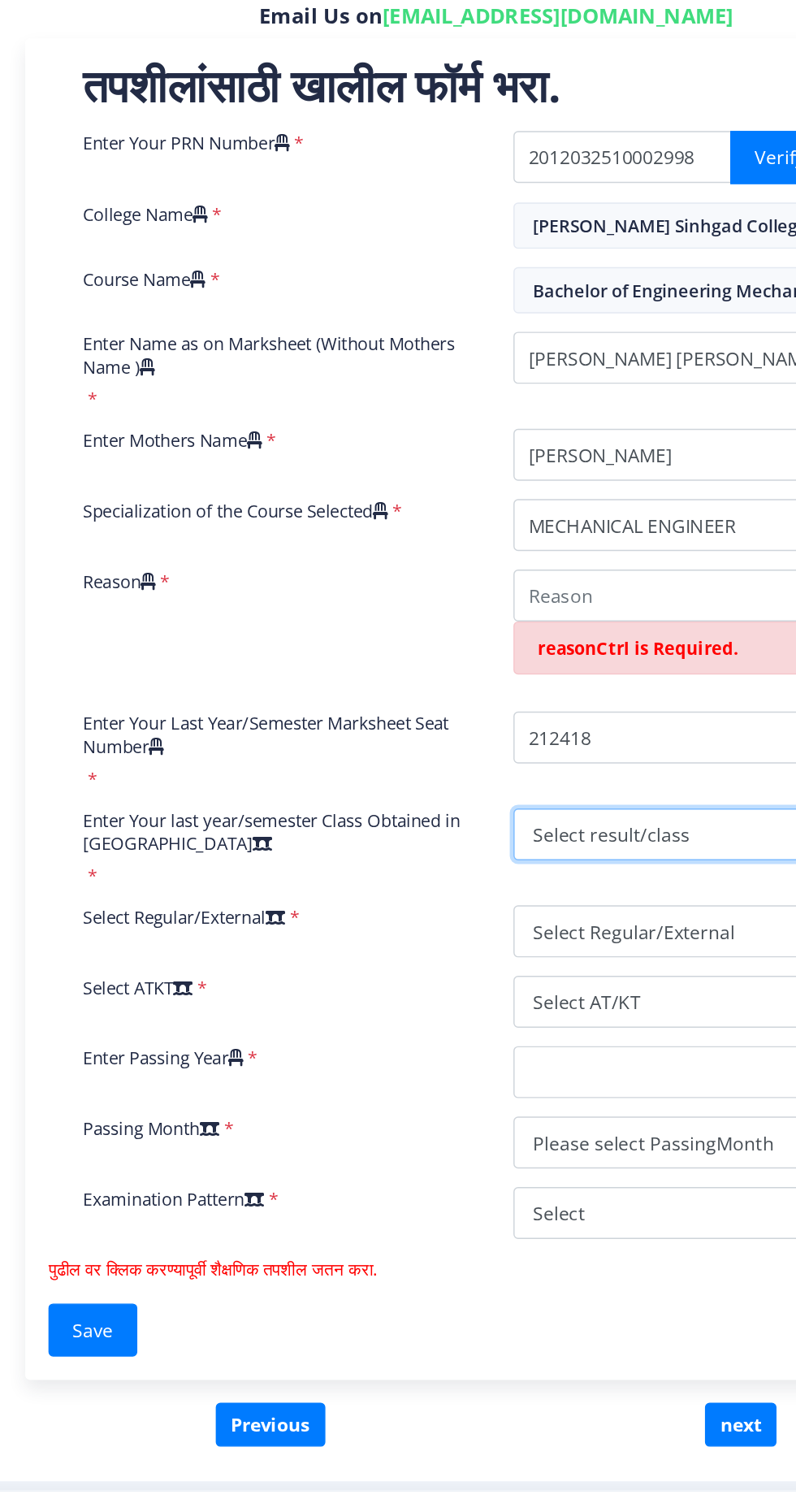
select select "FIRST CLASS"
click at [433, 985] on select "Select result/class DISTINCTION FIRST CLASS HIGHER SECOND CLASS SECOND CLASS PA…" at bounding box center [572, 1003] width 278 height 36
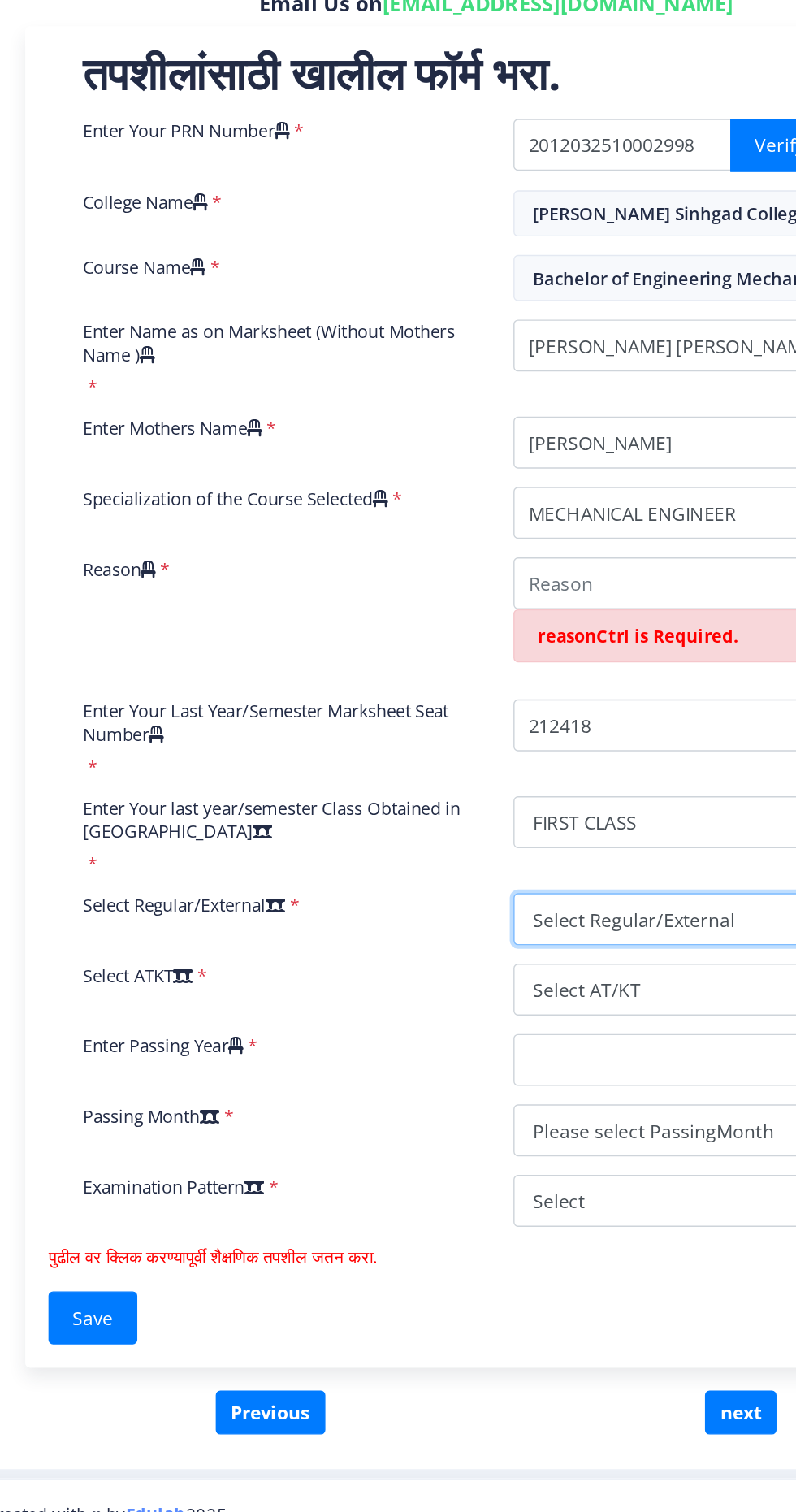
click at [511, 1072] on select "Select Regular/External Regular External Special" at bounding box center [572, 1071] width 278 height 36
select select "Regular"
click at [433, 1054] on select "Select Regular/External Regular External Special" at bounding box center [572, 1071] width 278 height 36
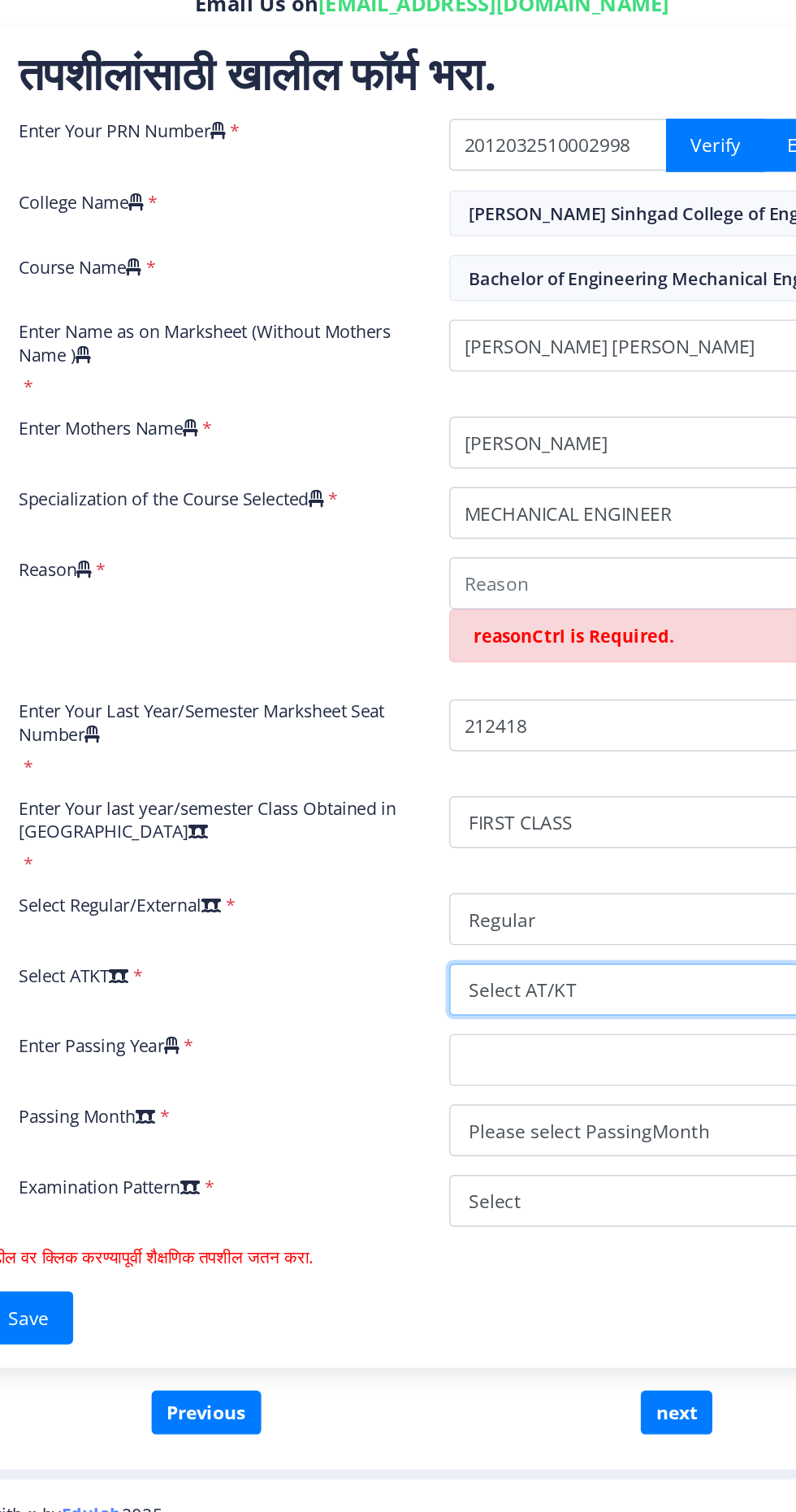
click at [511, 1129] on select "Select AT/KT None ATKT" at bounding box center [572, 1121] width 278 height 36
select select "ATKT"
click at [433, 1103] on select "Select AT/KT None ATKT" at bounding box center [572, 1121] width 278 height 36
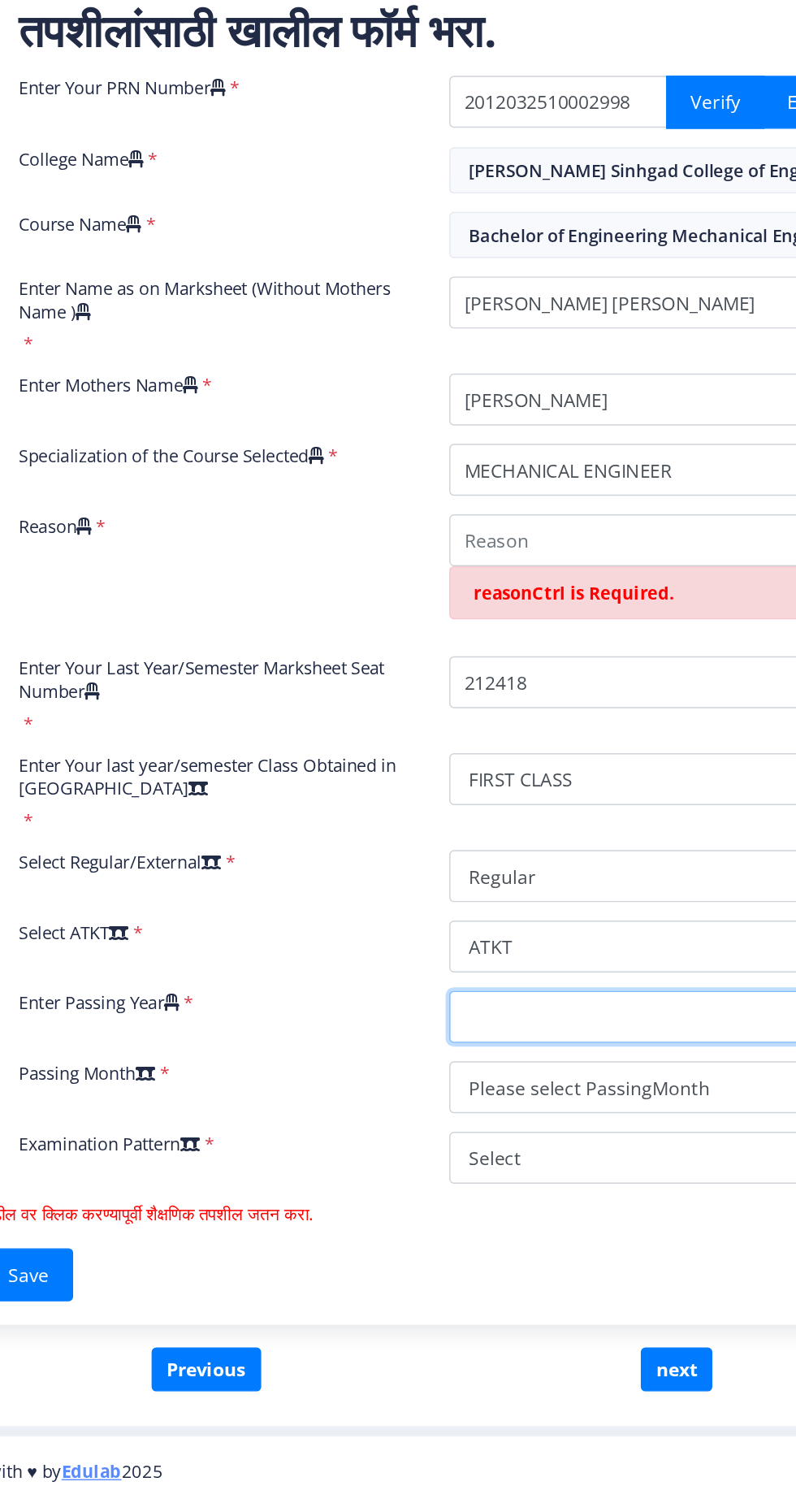
click at [521, 1176] on select "2025 2024 2023 2022 2021 2020 2019 2018 2017 2016 2015 2014 2013 2012 2011 2010…" at bounding box center [572, 1171] width 278 height 36
select select "2017"
click at [433, 1153] on select "2025 2024 2023 2022 2021 2020 2019 2018 2017 2016 2015 2014 2013 2012 2011 2010…" at bounding box center [572, 1171] width 278 height 36
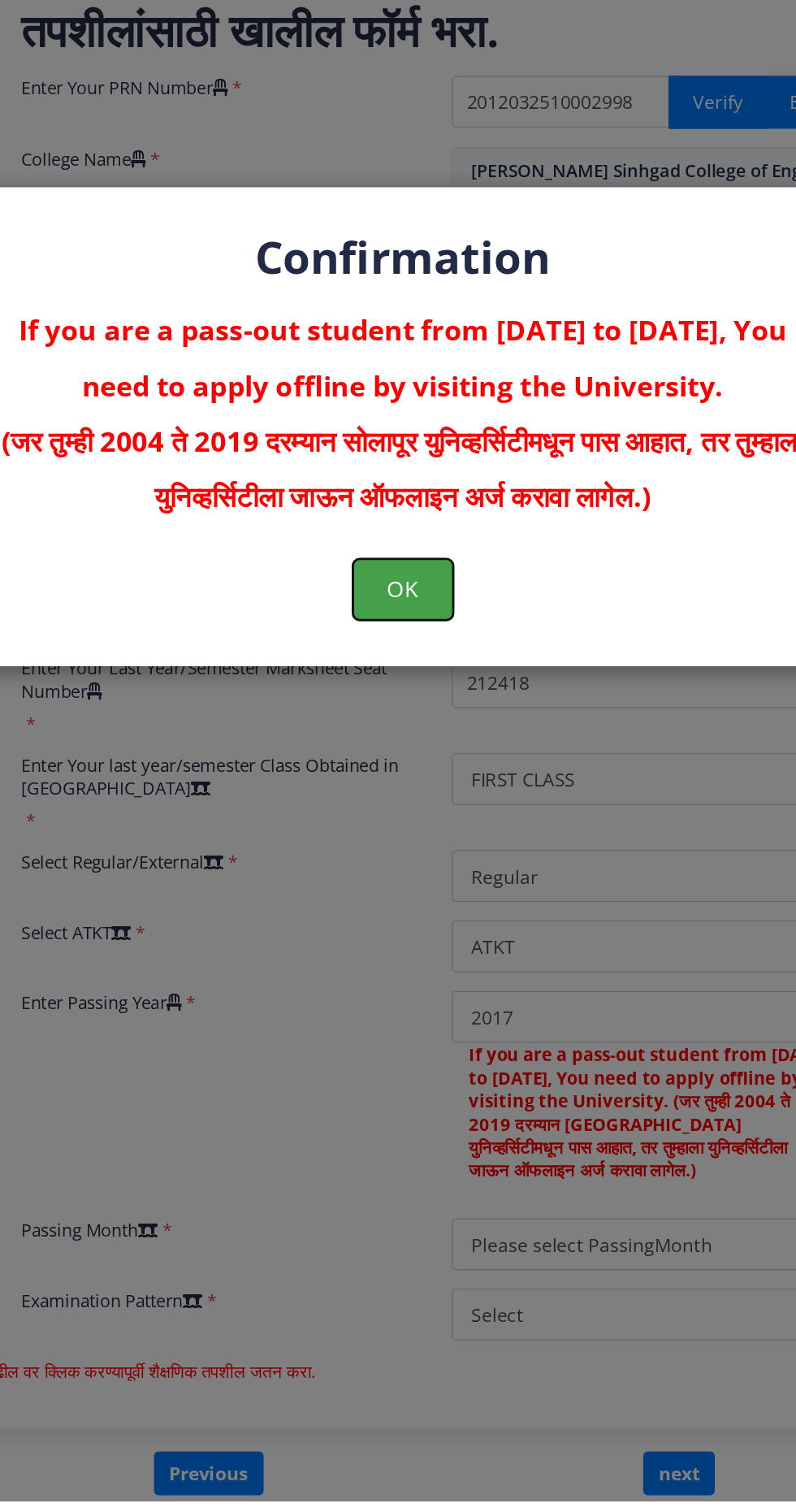
click at [414, 891] on button "OK" at bounding box center [399, 871] width 71 height 43
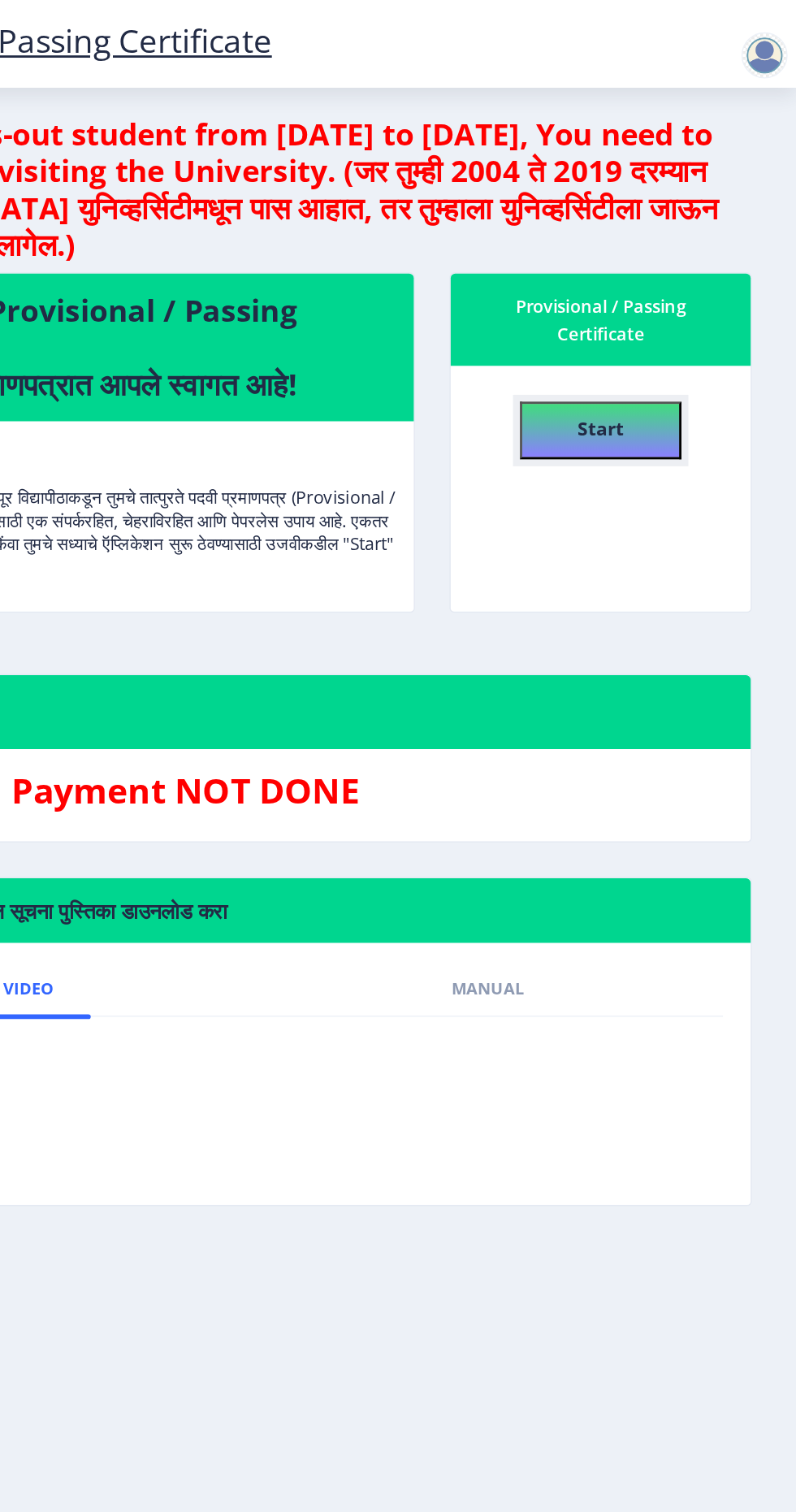
click at [665, 302] on b "Start" at bounding box center [658, 302] width 33 height 18
select select
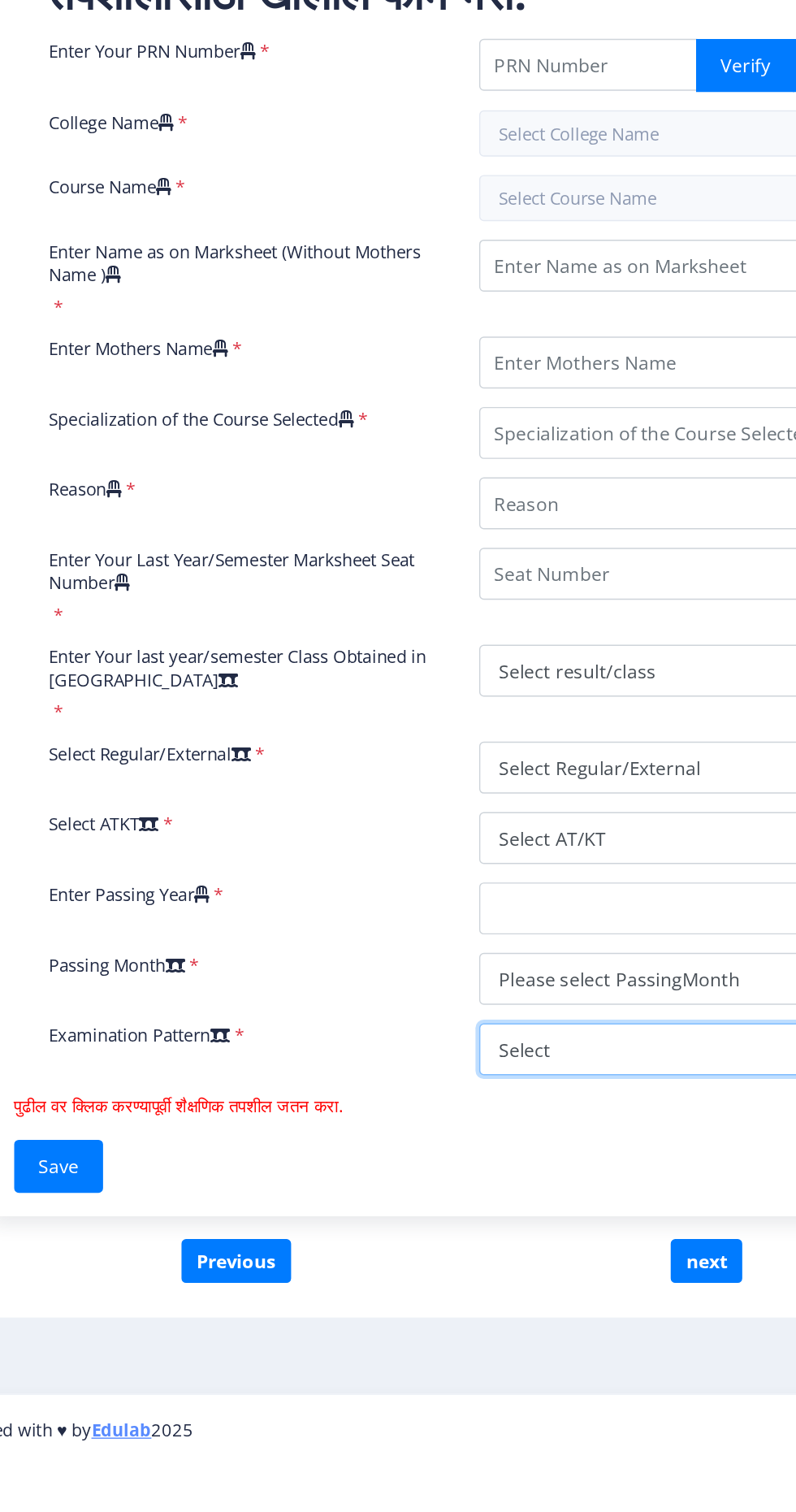
click at [504, 1217] on select "Select Yearly Semester" at bounding box center [572, 1219] width 278 height 36
select select "Semester"
click at [433, 1202] on select "Select Yearly Semester" at bounding box center [572, 1219] width 278 height 36
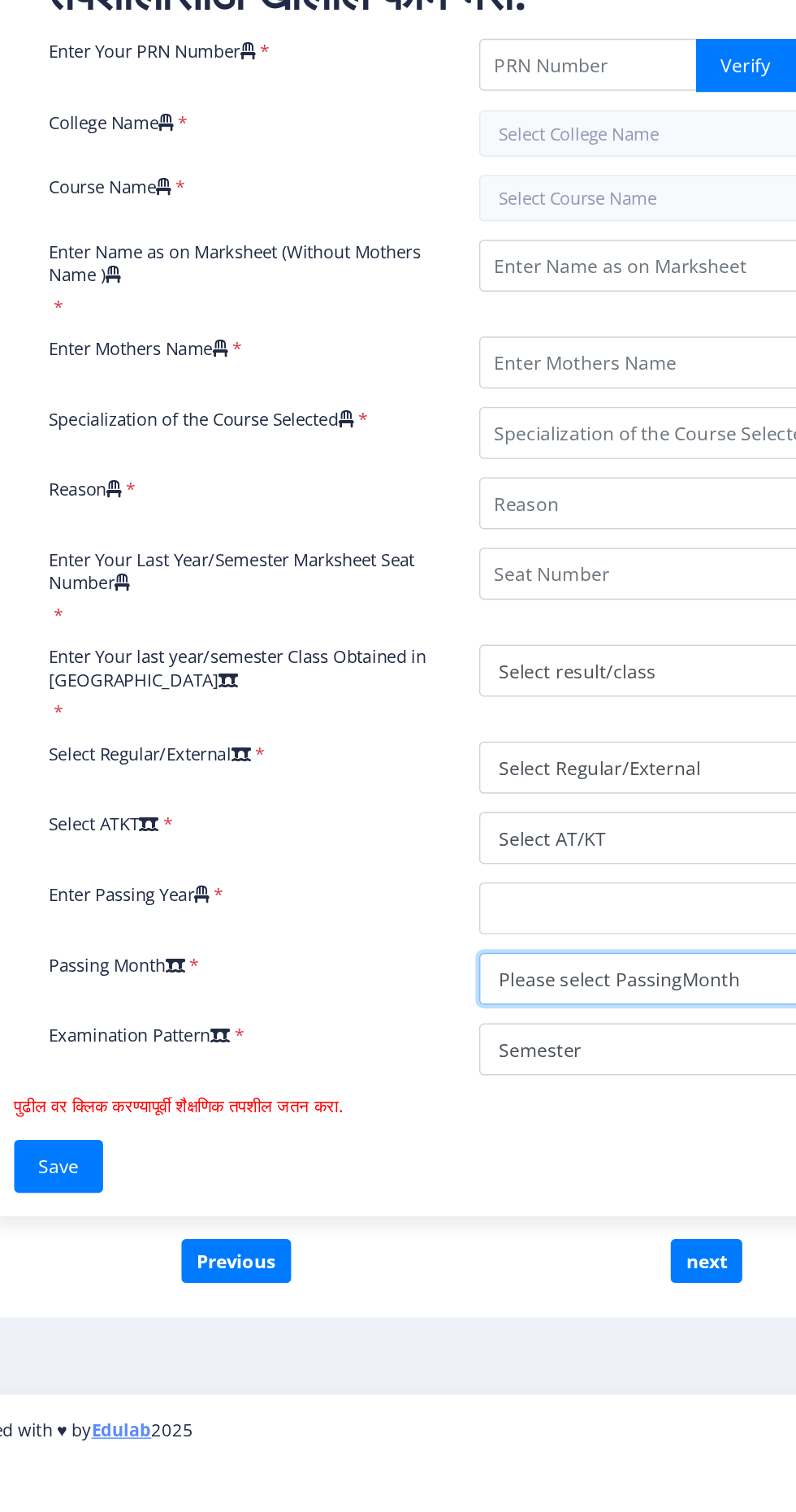
click at [526, 1170] on select "Please select PassingMonth (01) January (02) February (03) March (04) April (05…" at bounding box center [572, 1170] width 278 height 36
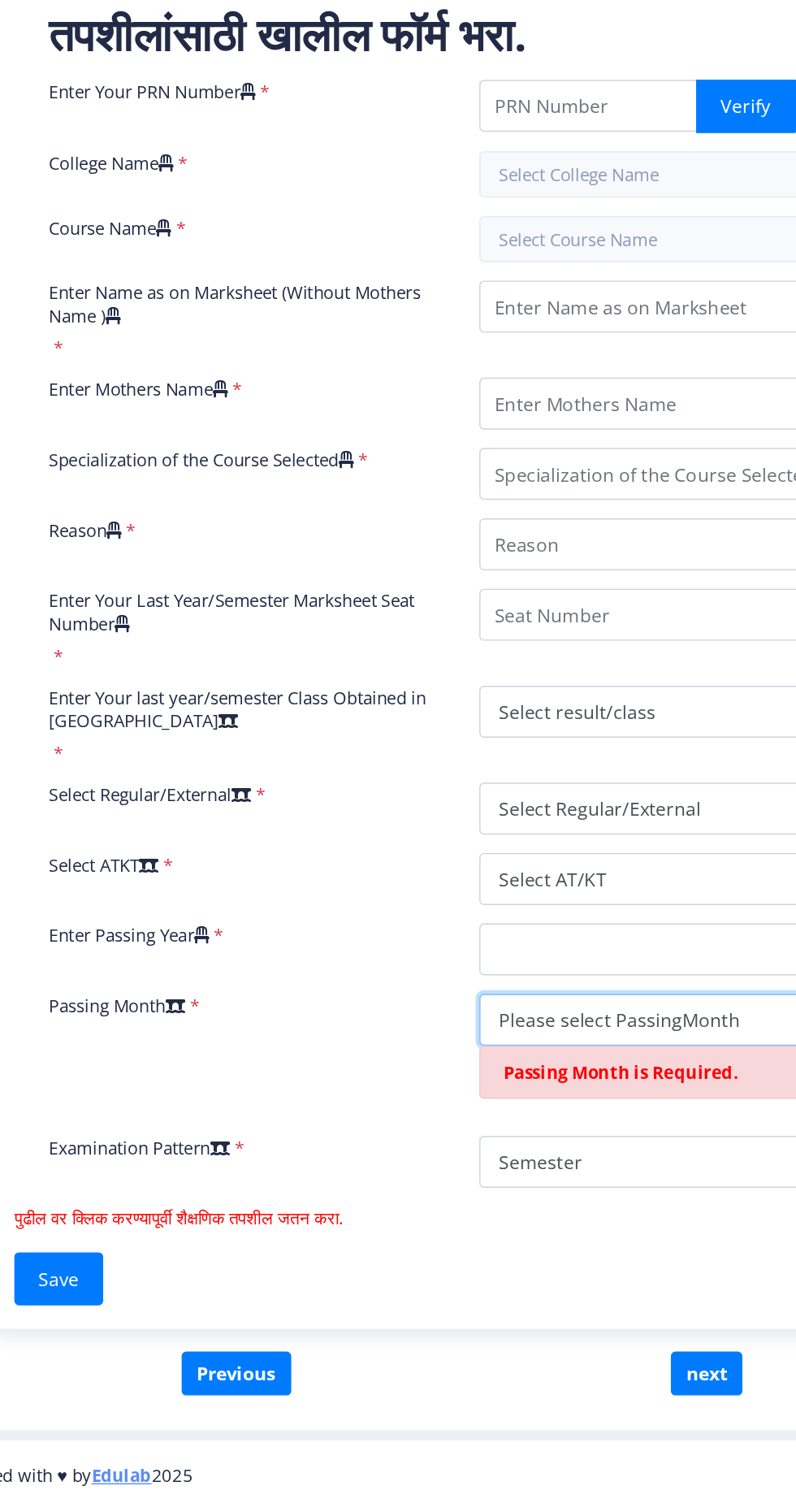
scroll to position [32, 0]
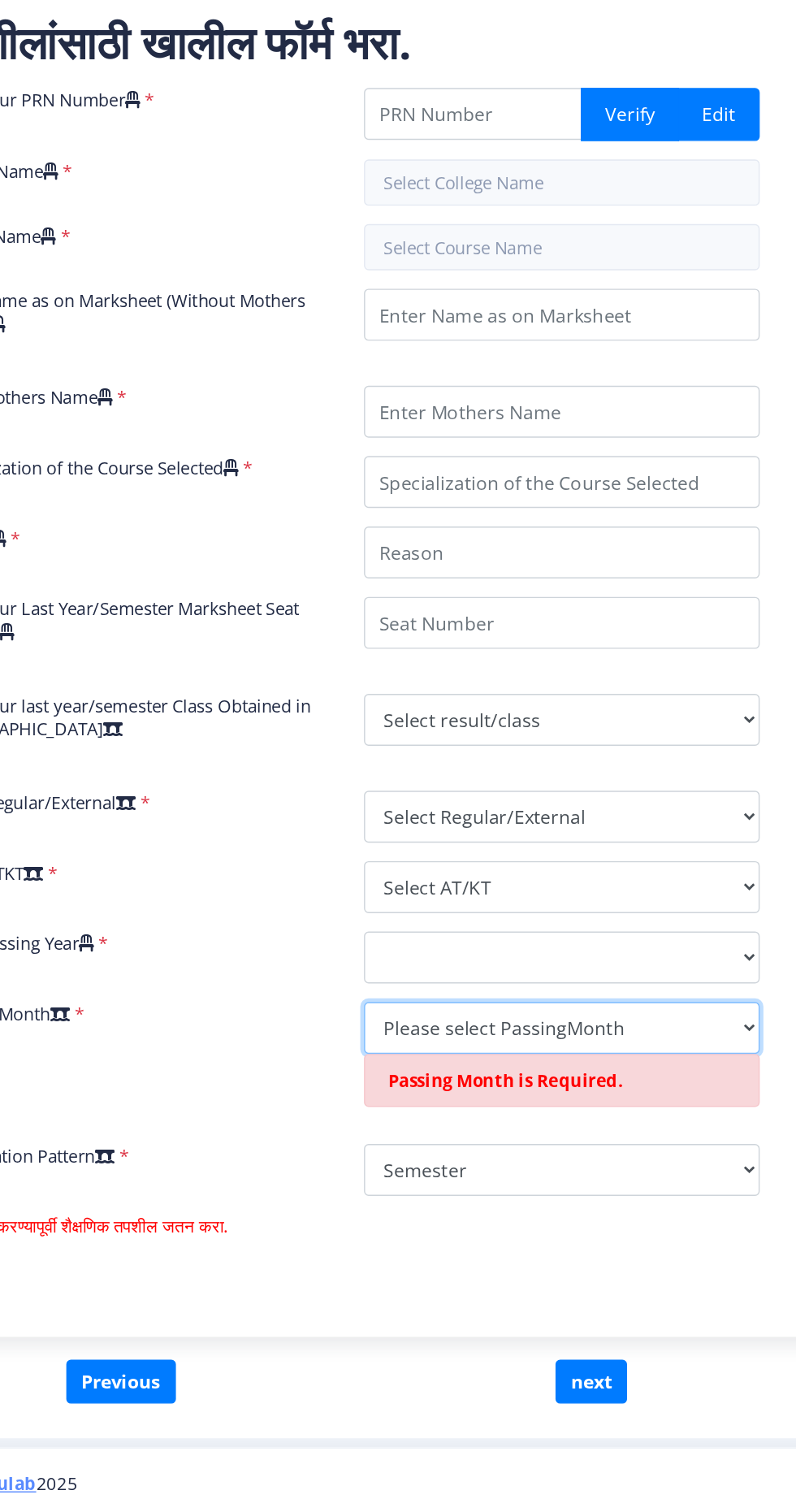
click at [552, 1152] on select "Please select PassingMonth (01) January (02) February (03) March (04) April (05…" at bounding box center [572, 1170] width 278 height 36
select select "March"
click at [433, 1152] on select "Please select PassingMonth (01) January (02) February (03) March (04) April (05…" at bounding box center [572, 1170] width 278 height 36
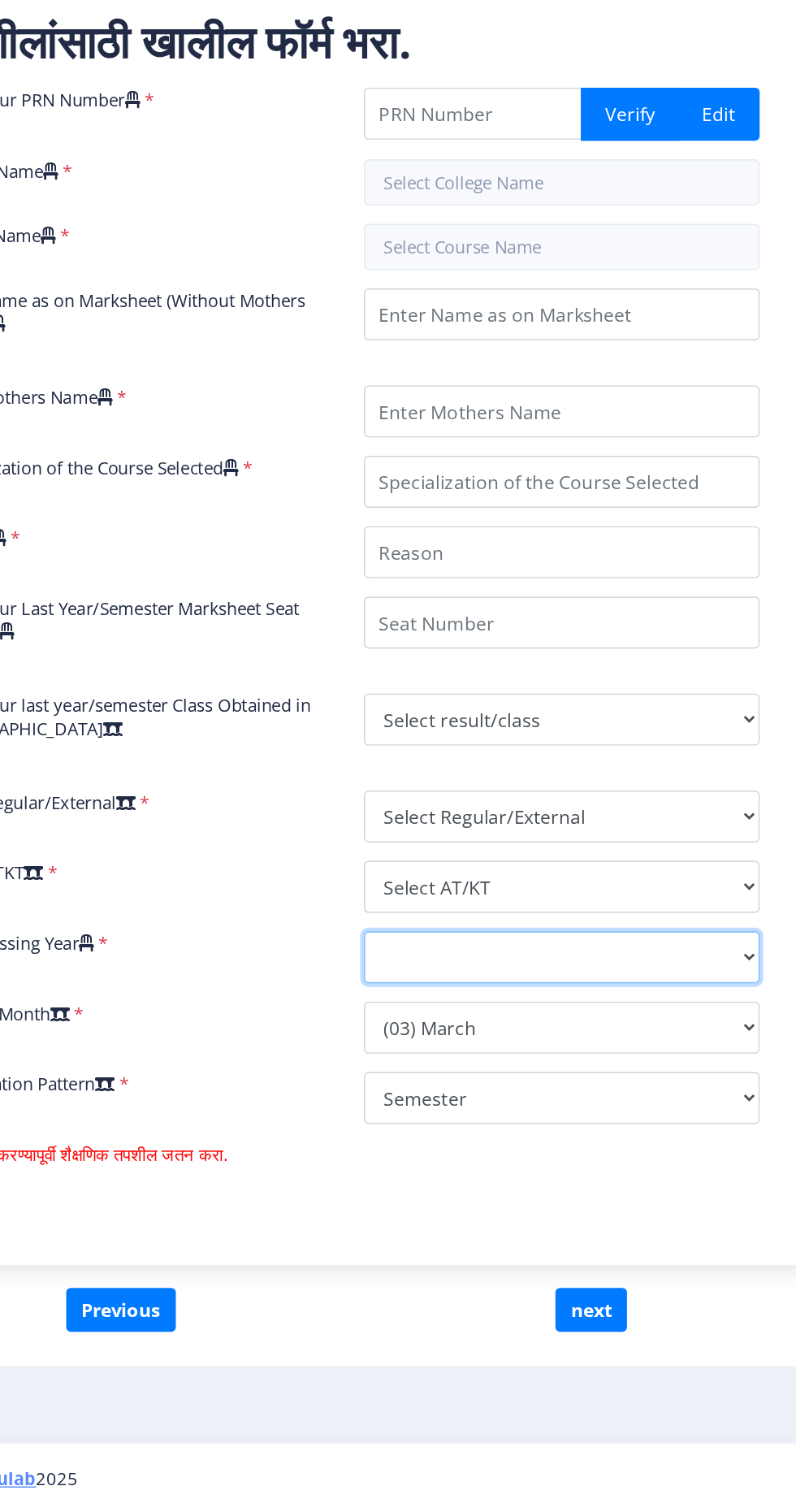
click at [510, 1102] on select "2025 2024 2023 2022 2021 2020 2019 2018 2017 2016 2015 2014 2013 2012 2011 2010…" at bounding box center [572, 1120] width 278 height 36
select select "2017"
click at [433, 1102] on select "2025 2024 2023 2022 2021 2020 2019 2018 2017 2016 2015 2014 2013 2012 2011 2010…" at bounding box center [572, 1120] width 278 height 36
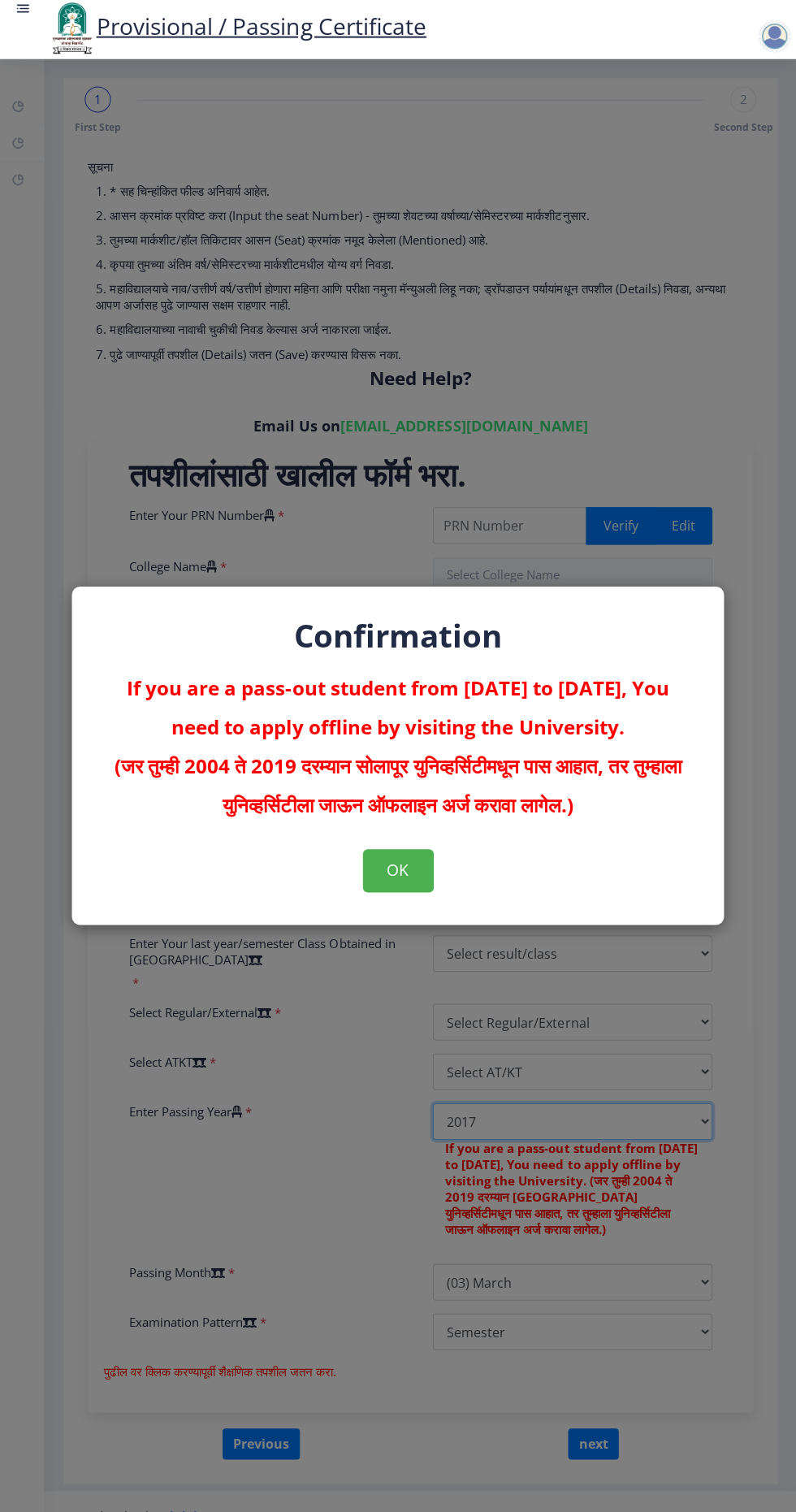
scroll to position [27, 0]
